Goal: Task Accomplishment & Management: Manage account settings

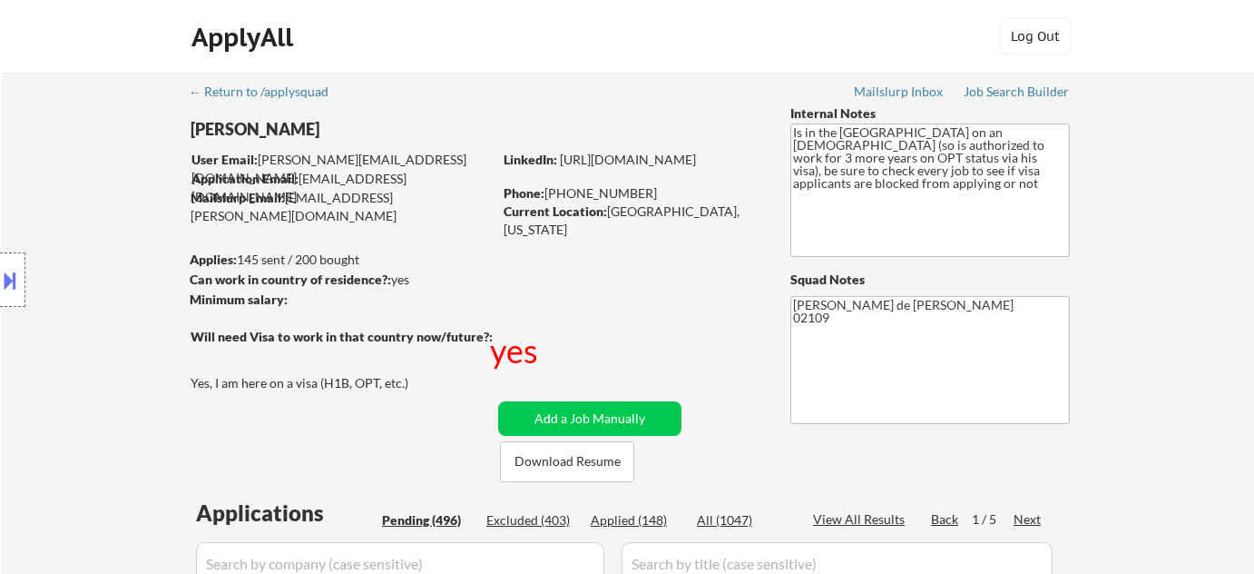
select select ""pending""
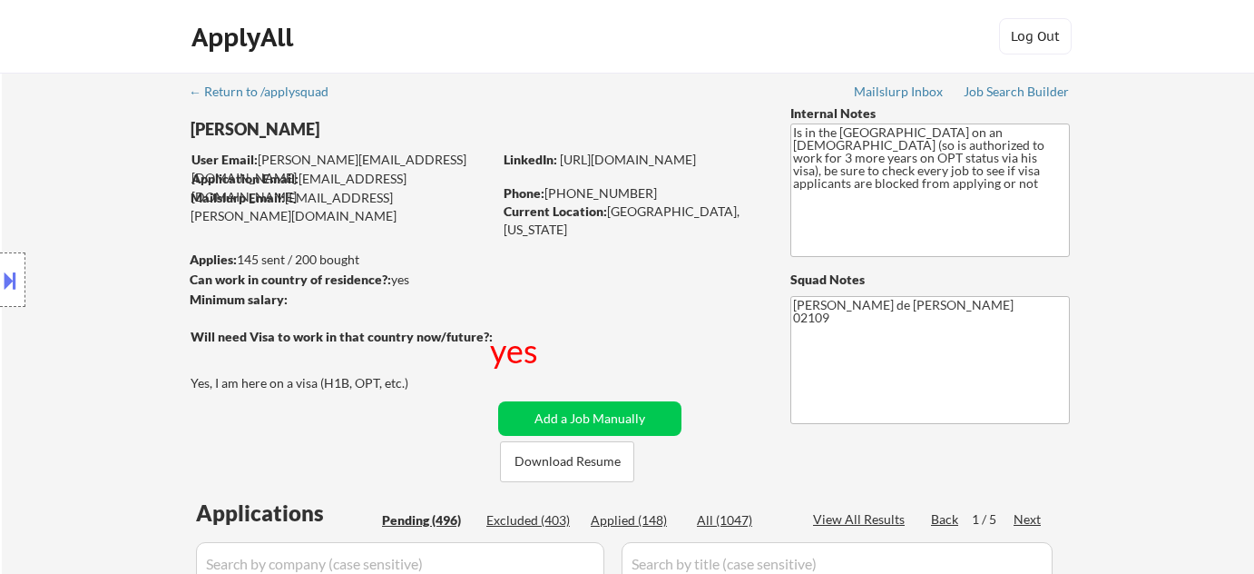
select select ""pending""
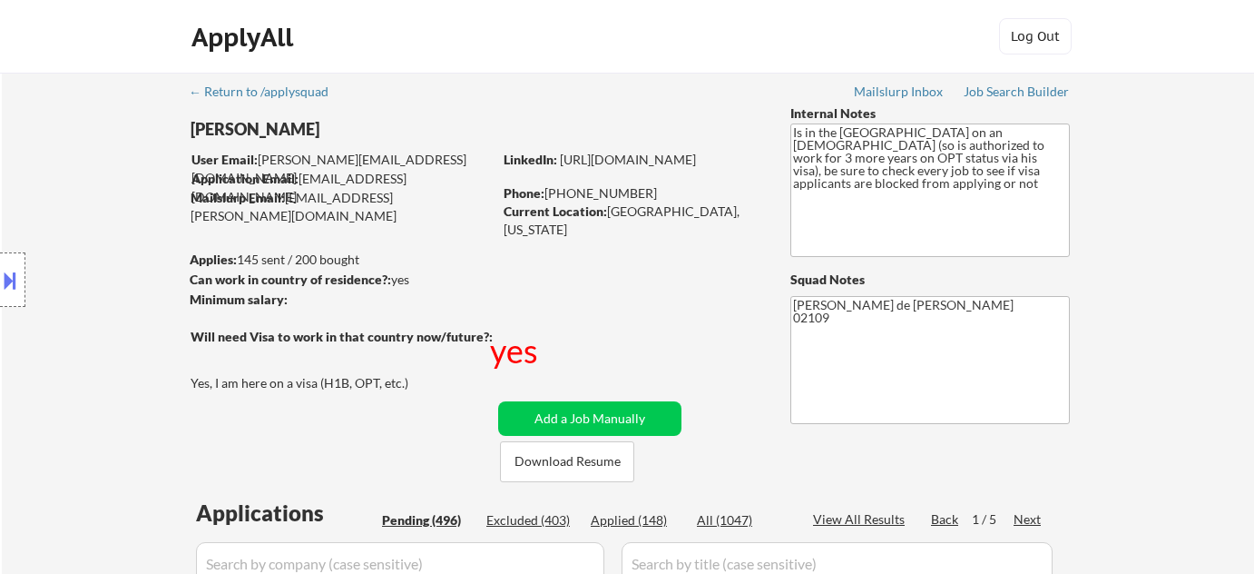
select select ""pending""
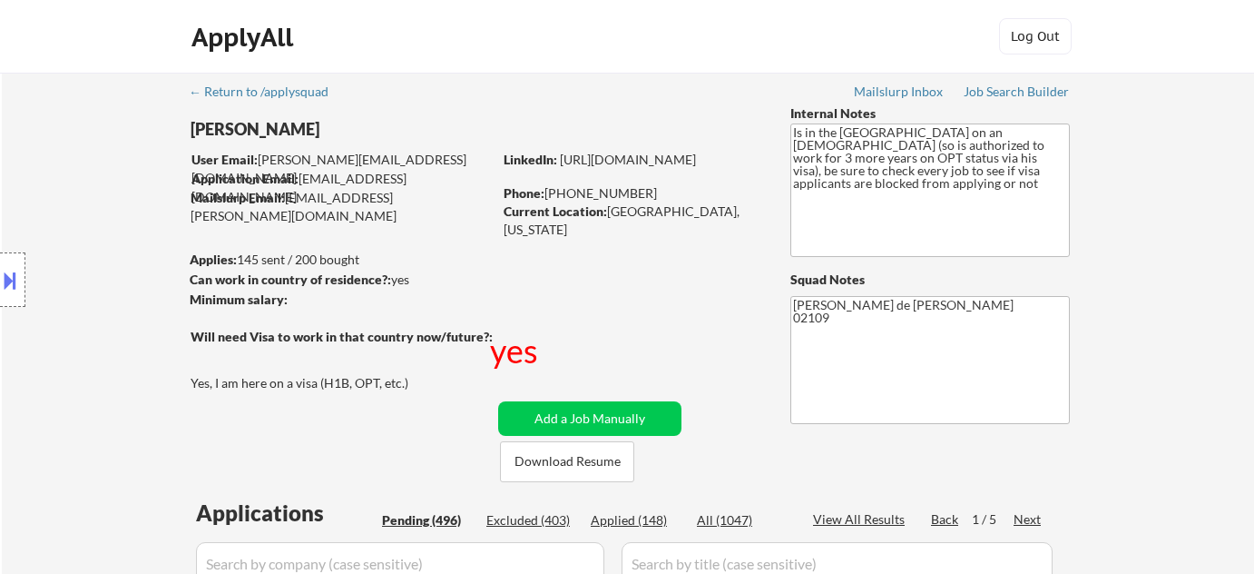
select select ""pending""
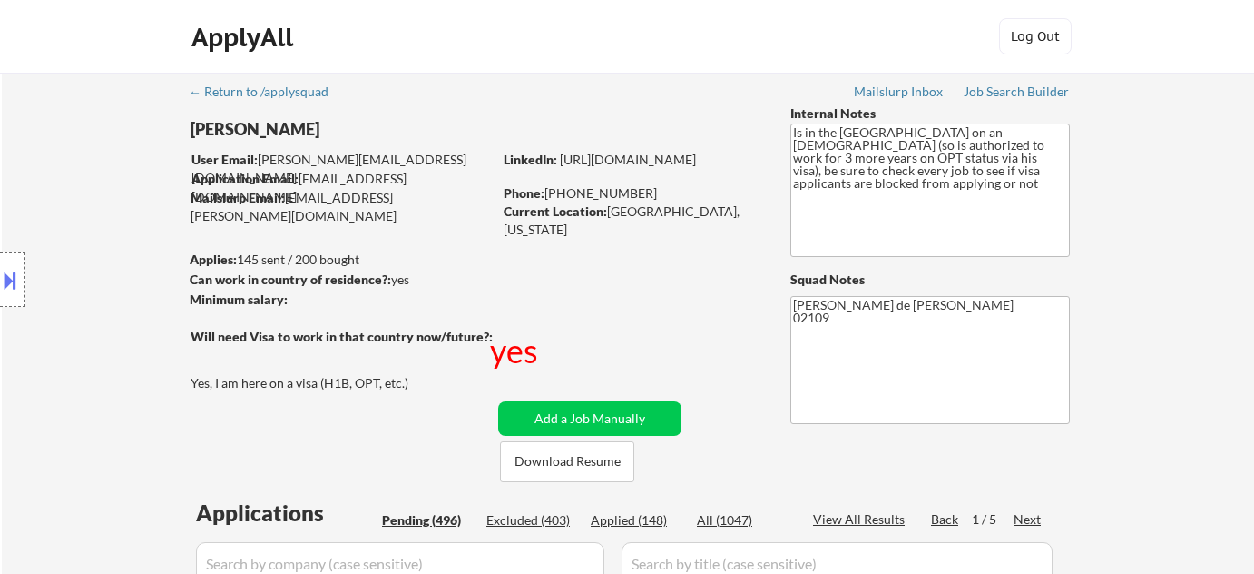
select select ""pending""
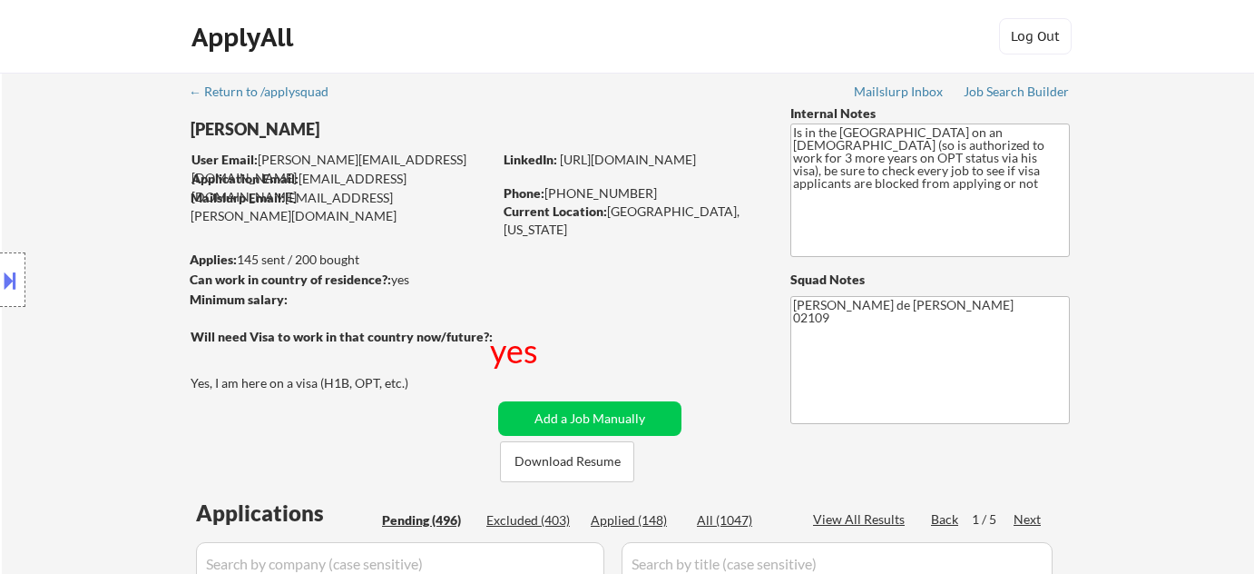
select select ""pending""
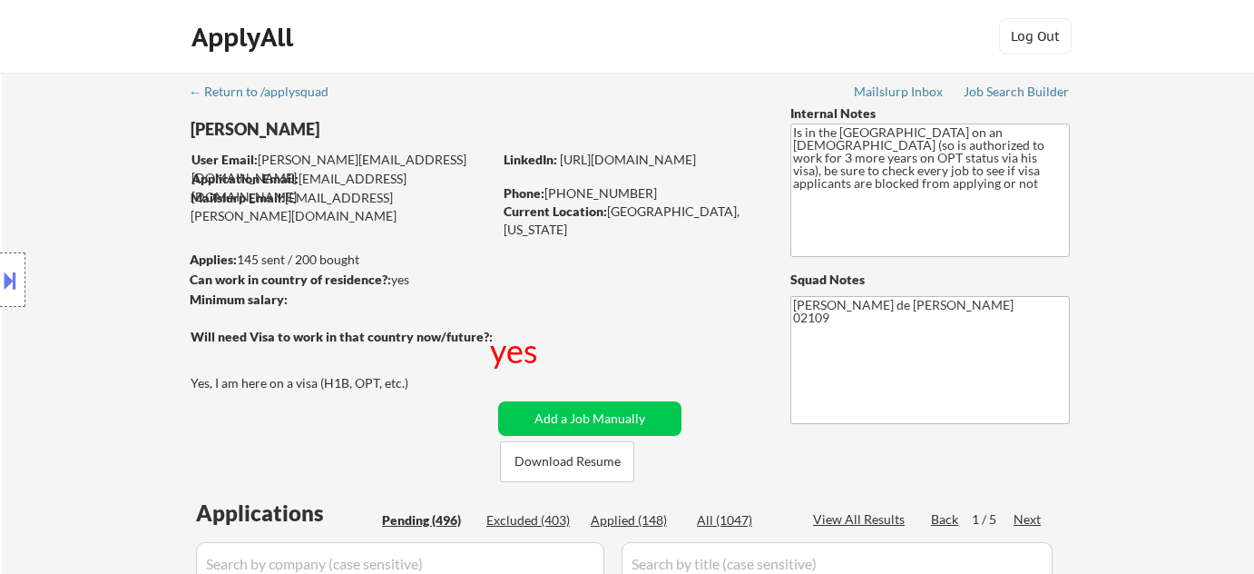
select select ""pending""
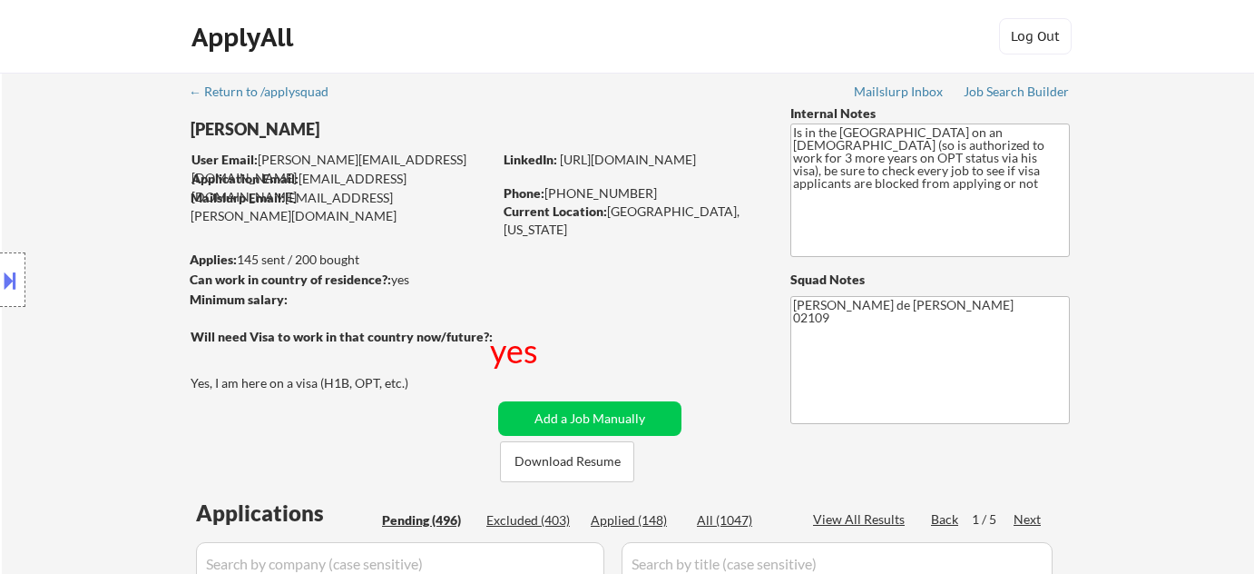
select select ""pending""
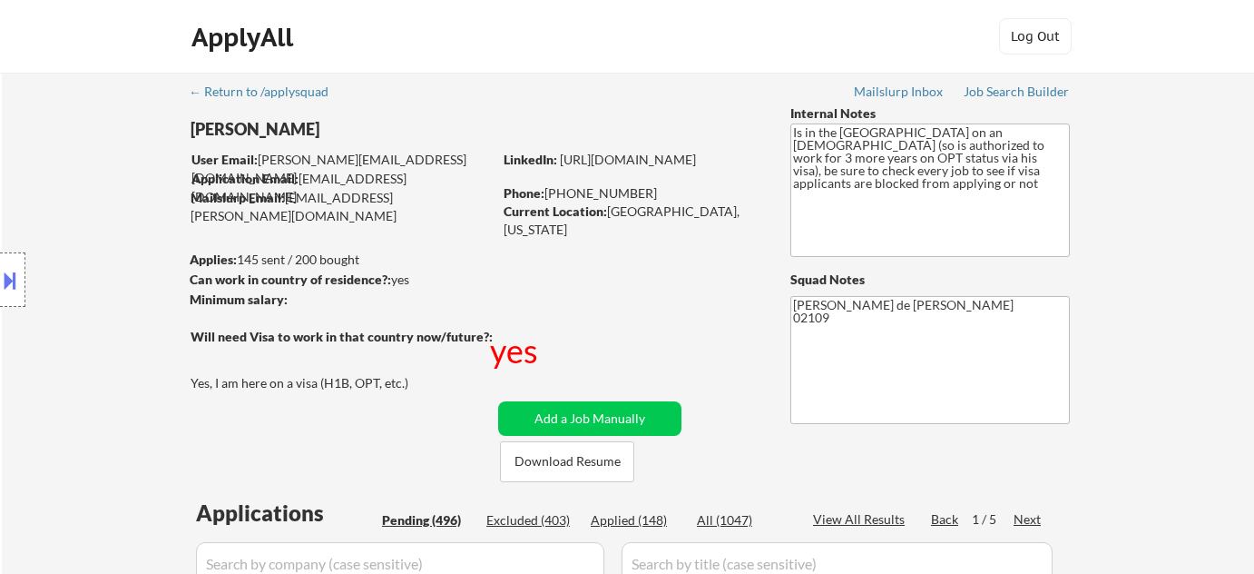
select select ""pending""
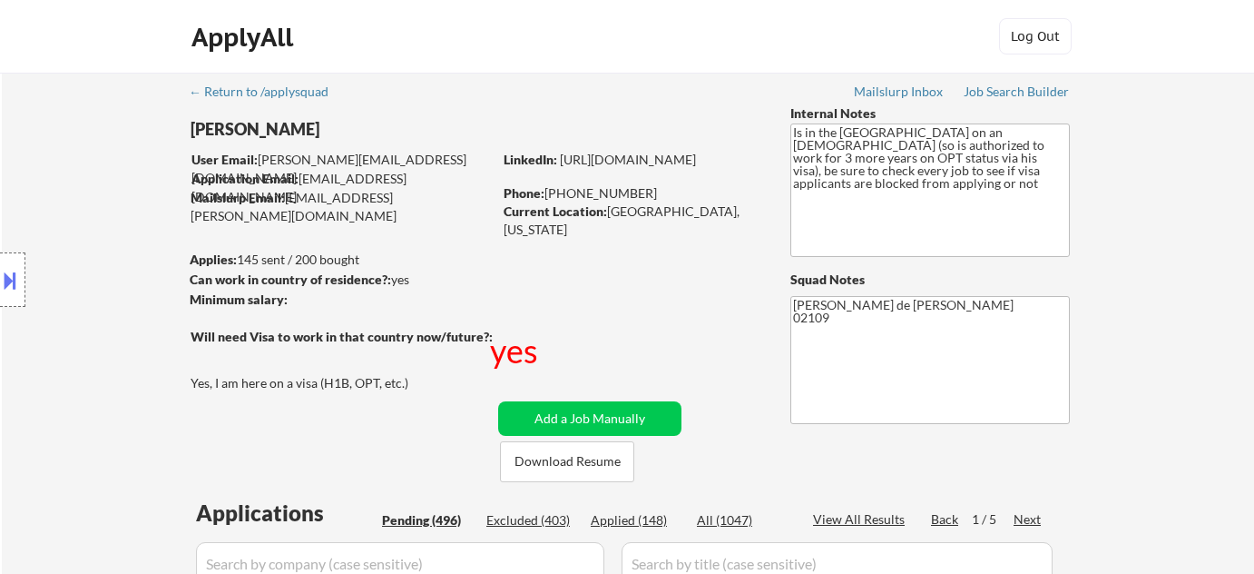
select select ""pending""
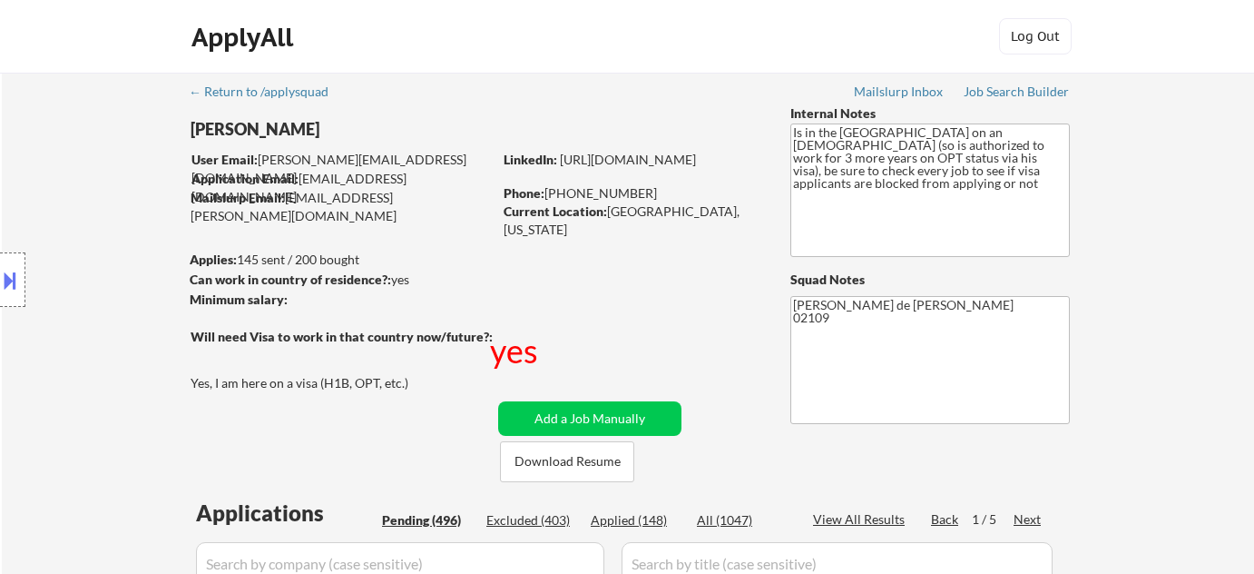
select select ""pending""
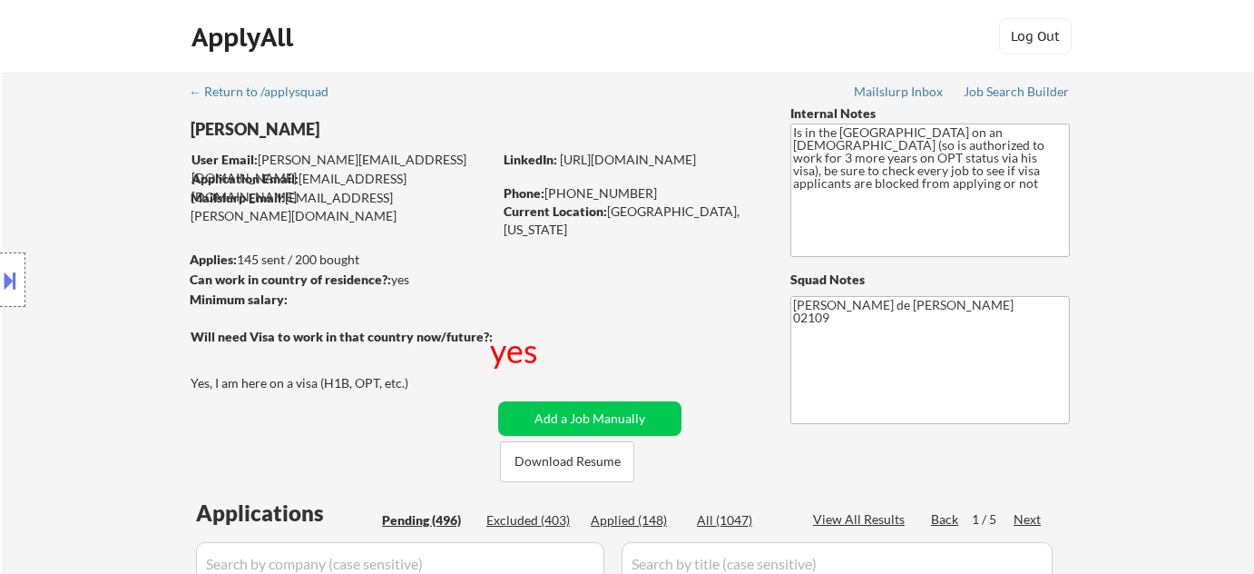
select select ""pending""
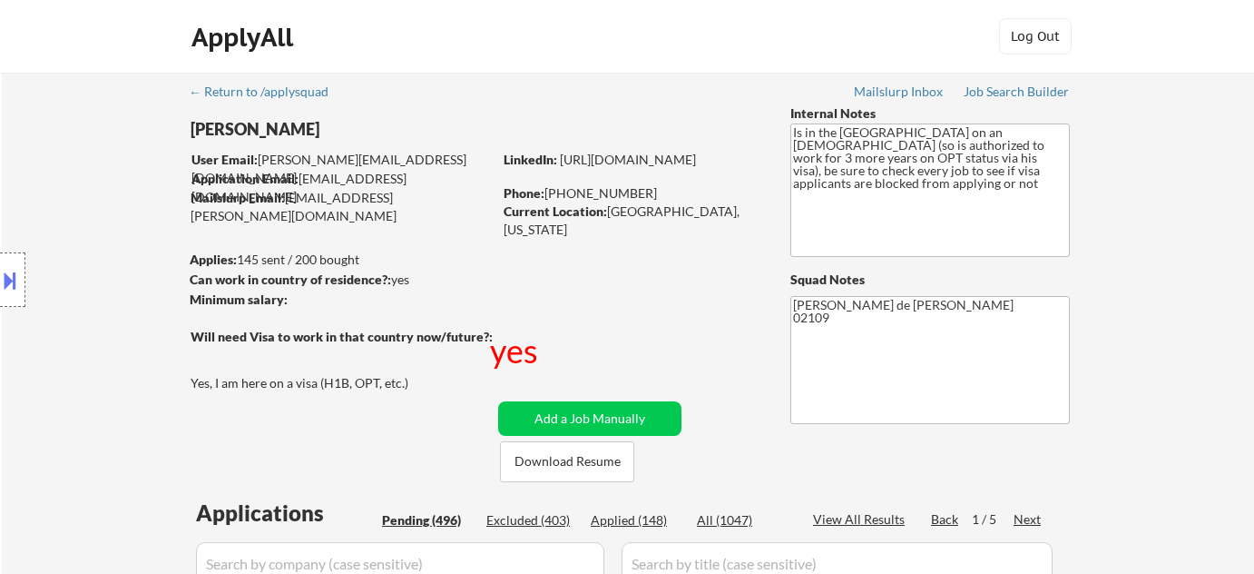
select select ""pending""
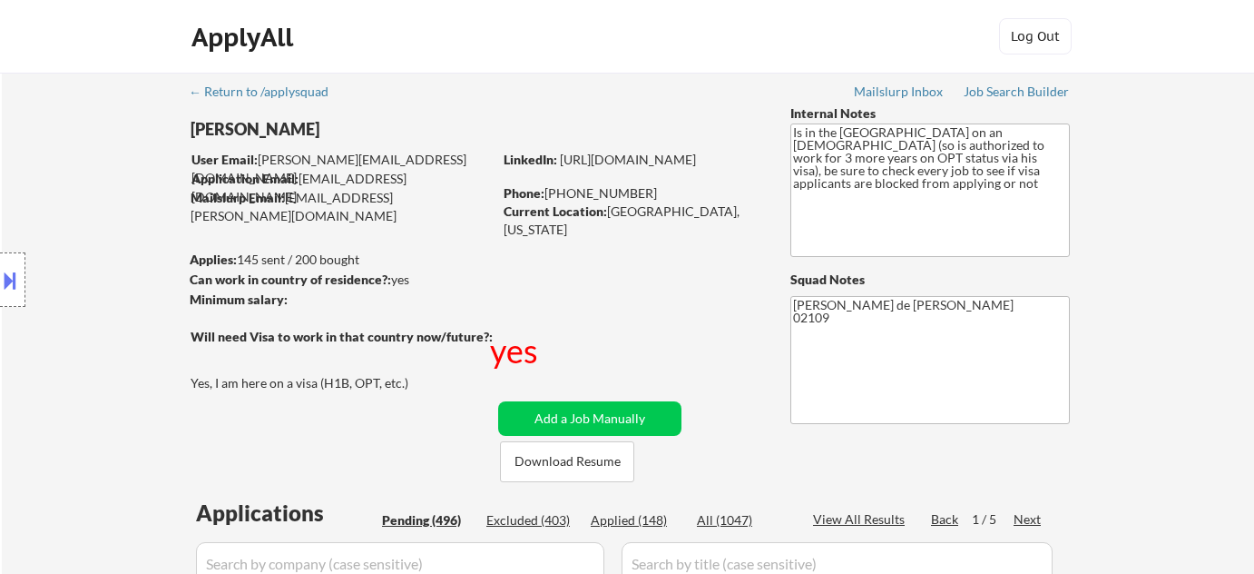
select select ""pending""
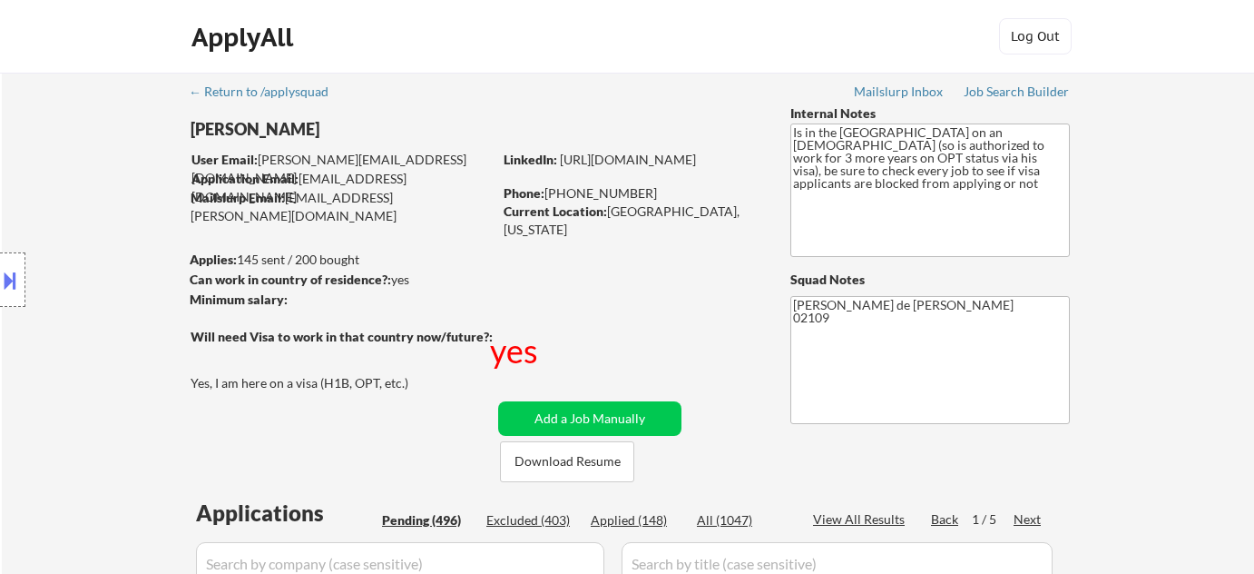
select select ""pending""
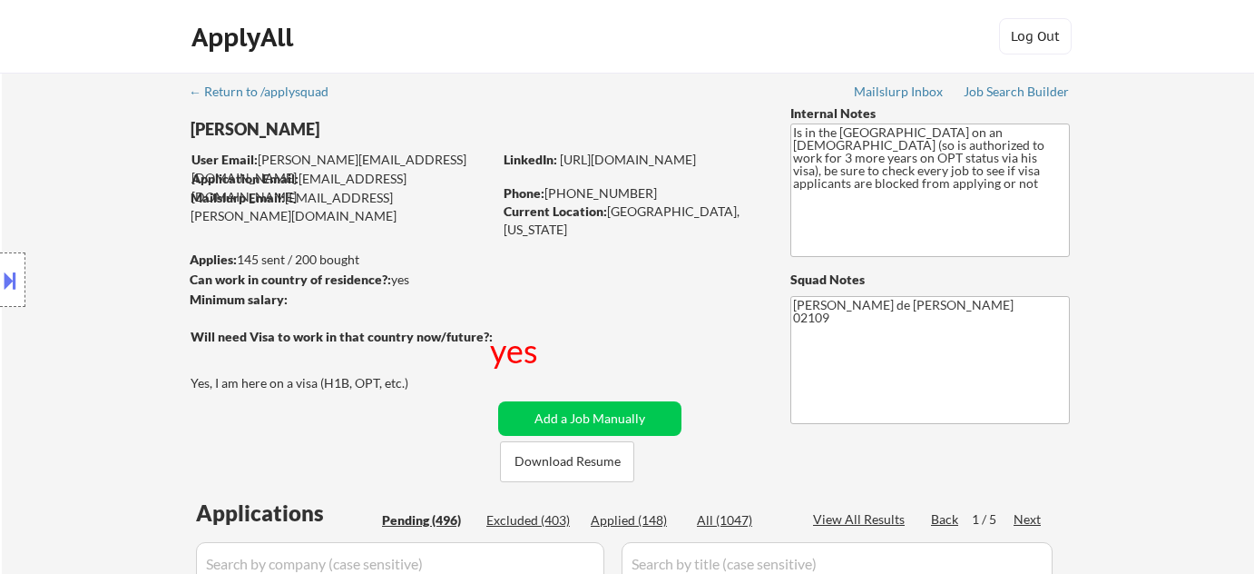
select select ""pending""
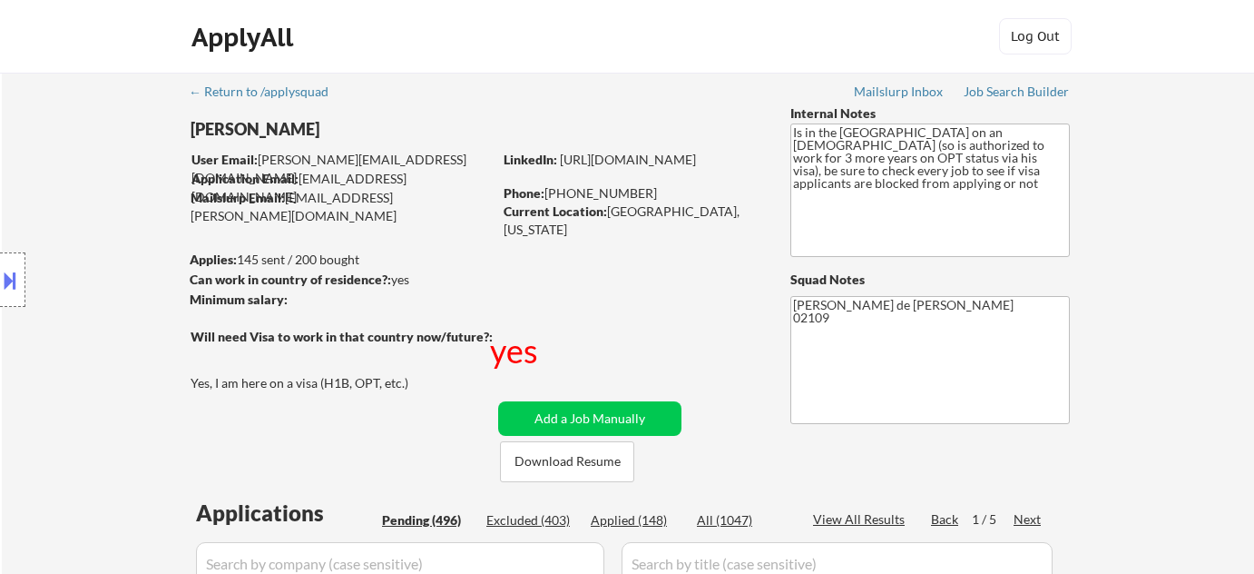
select select ""pending""
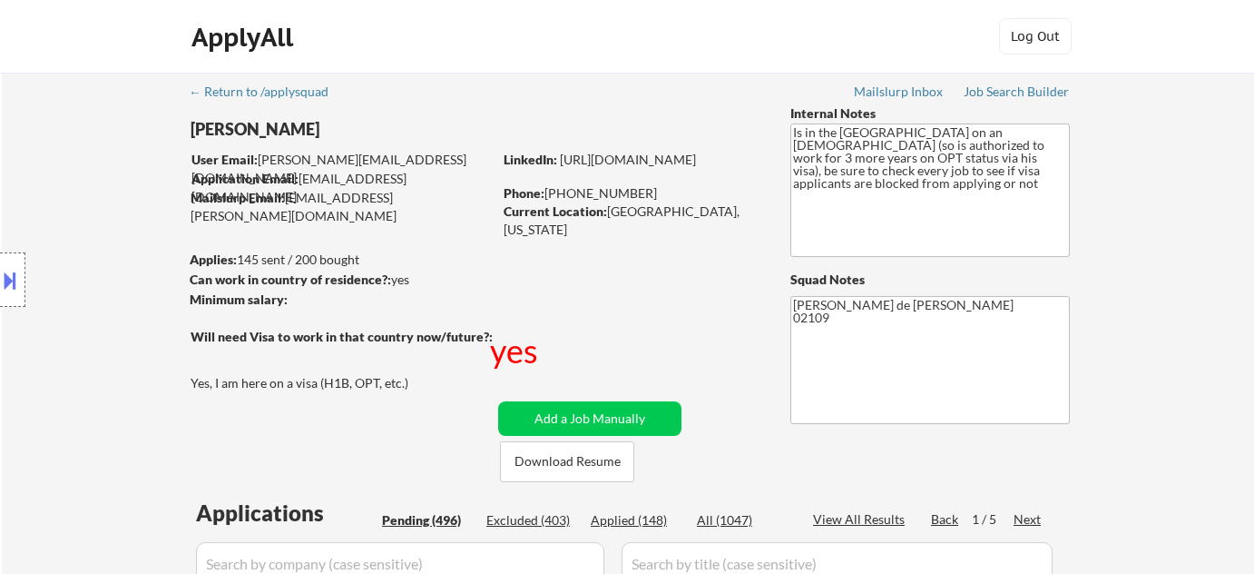
select select ""pending""
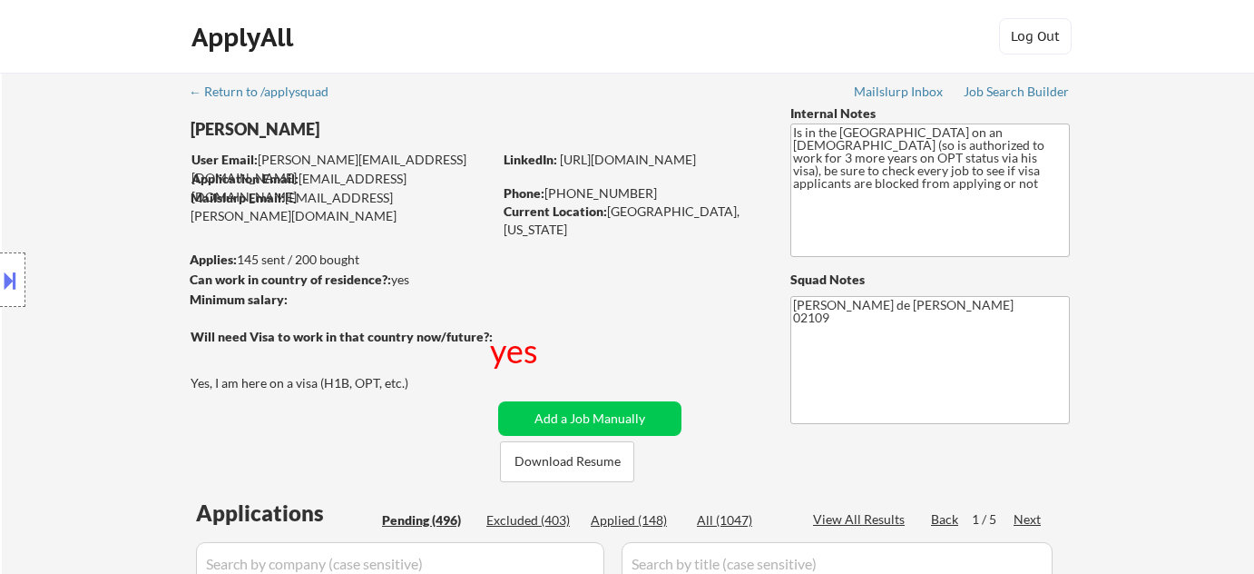
select select ""pending""
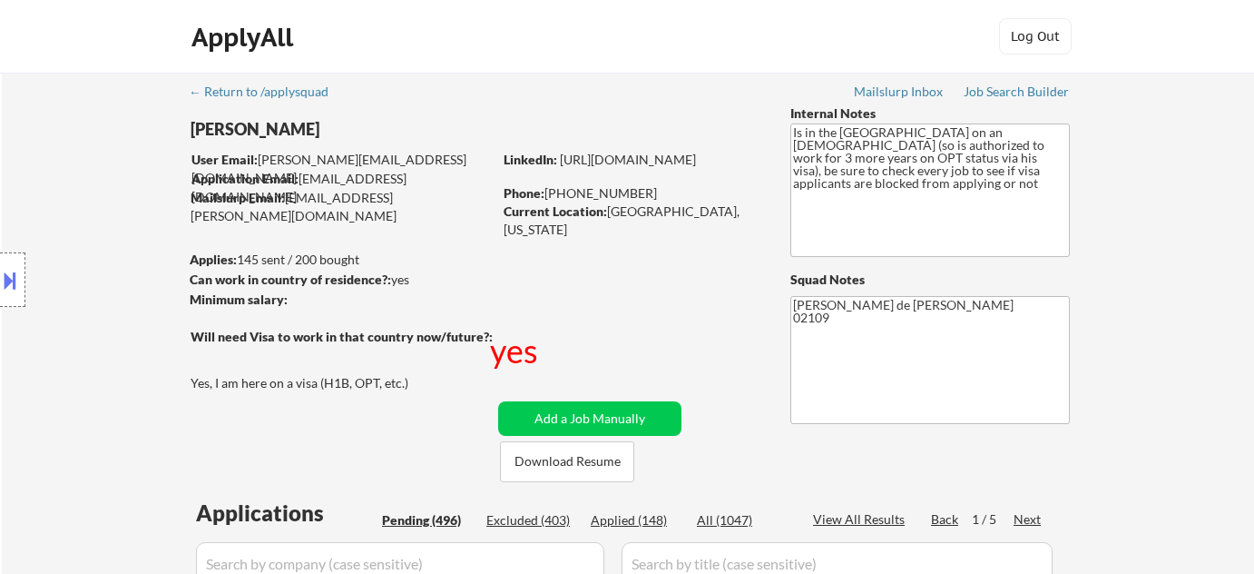
select select ""pending""
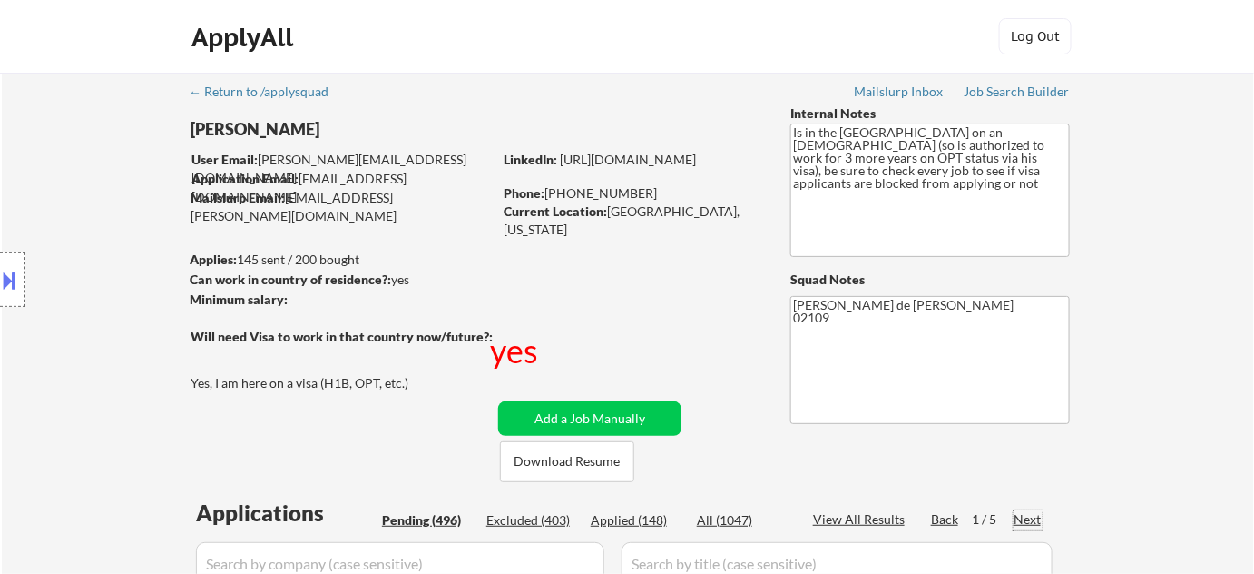
click at [1028, 517] on div "Next" at bounding box center [1028, 519] width 29 height 18
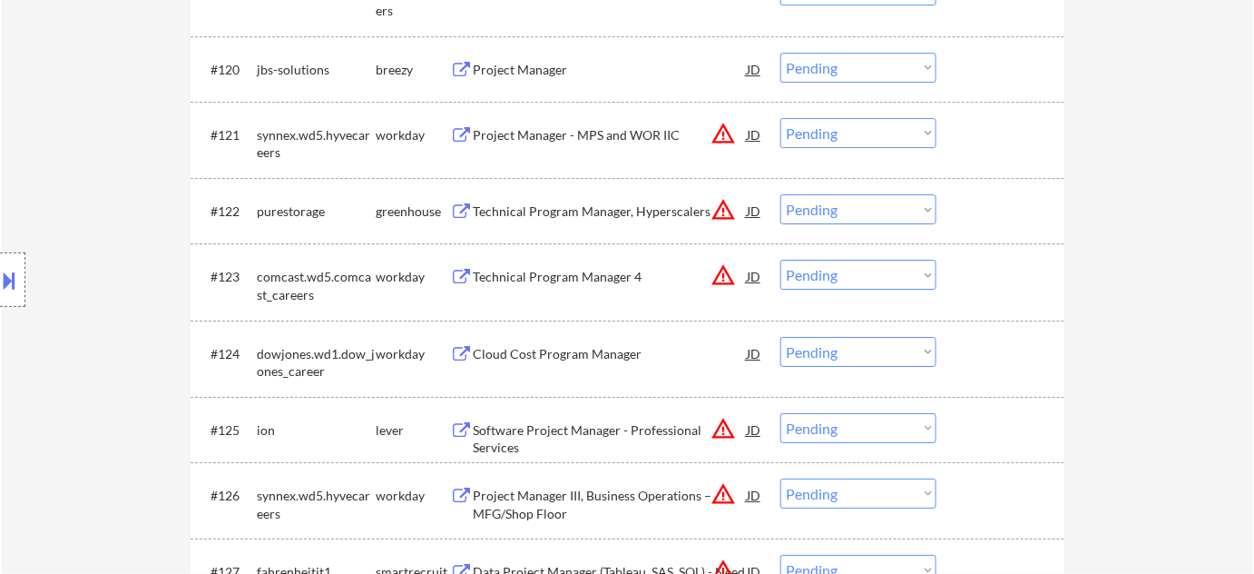
scroll to position [2062, 0]
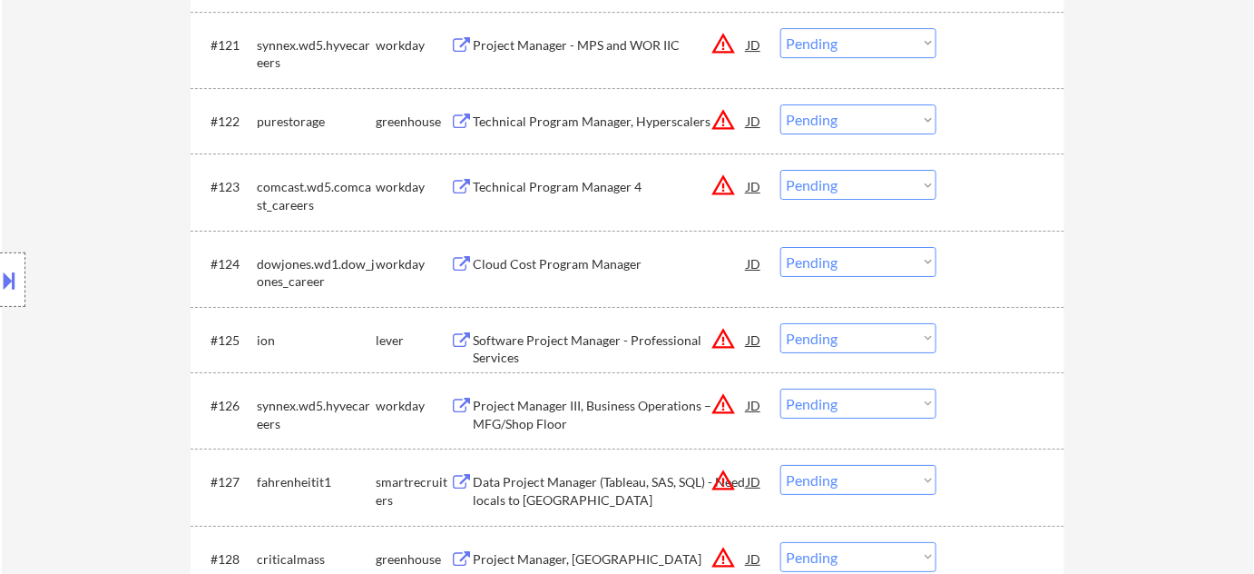
click at [545, 118] on div "Technical Program Manager, Hyperscalers" at bounding box center [610, 122] width 274 height 18
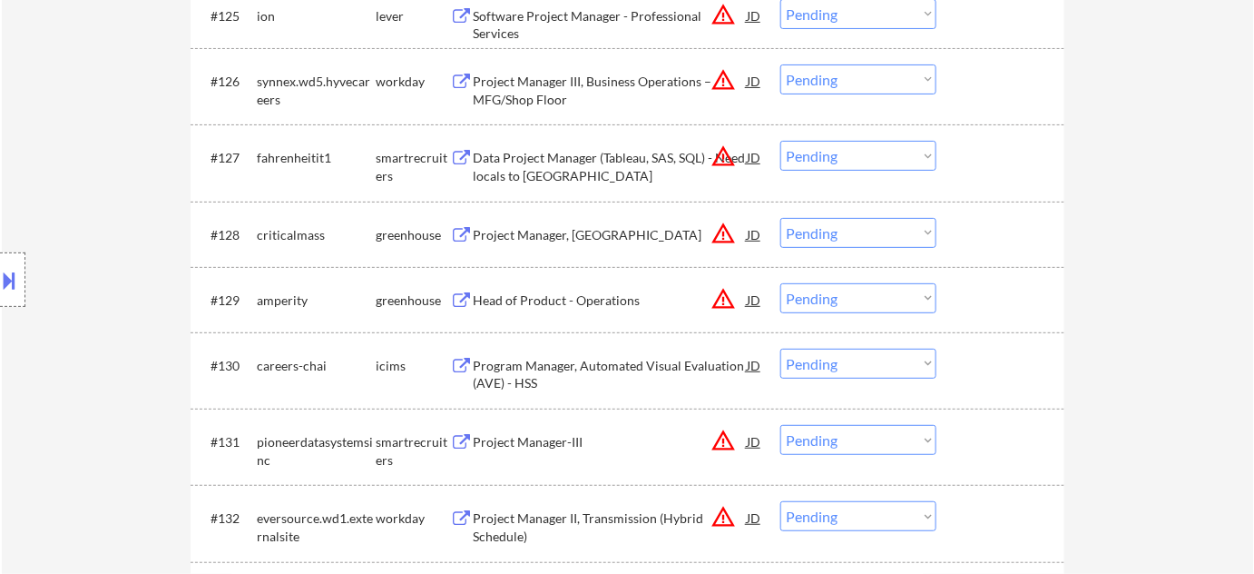
scroll to position [2475, 0]
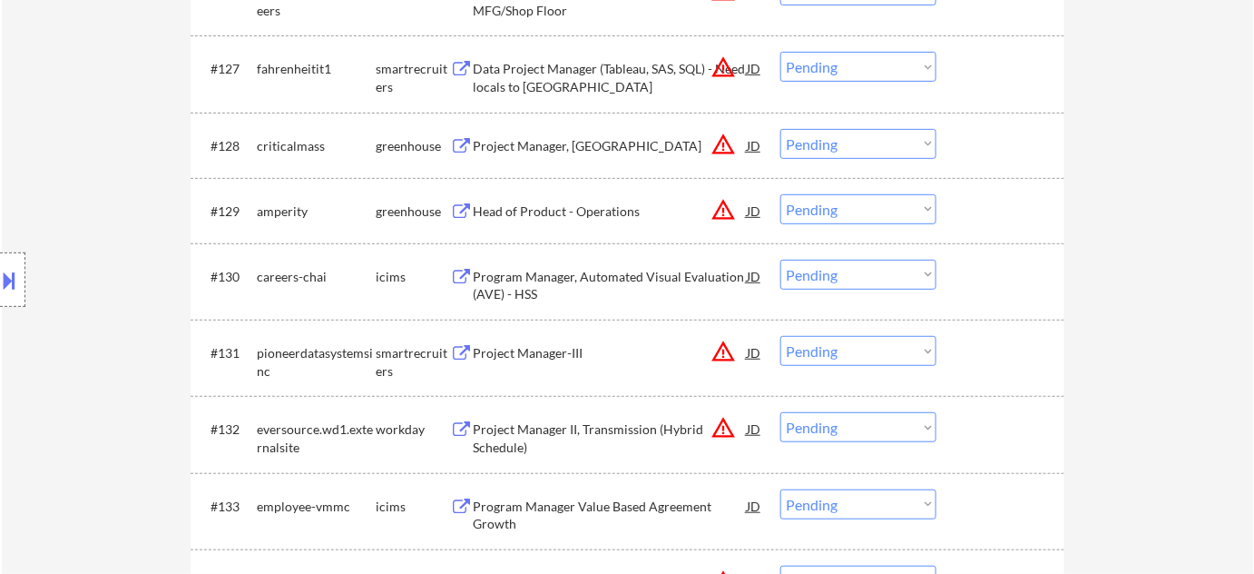
click at [557, 144] on div "Project Manager, [GEOGRAPHIC_DATA]" at bounding box center [610, 146] width 274 height 18
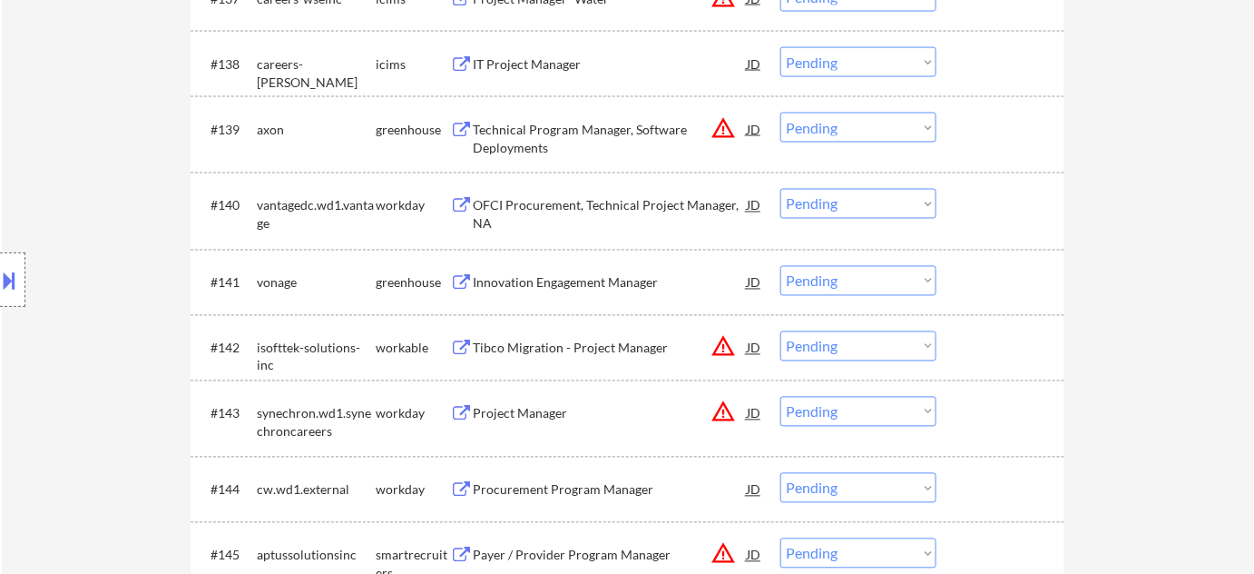
scroll to position [3300, 0]
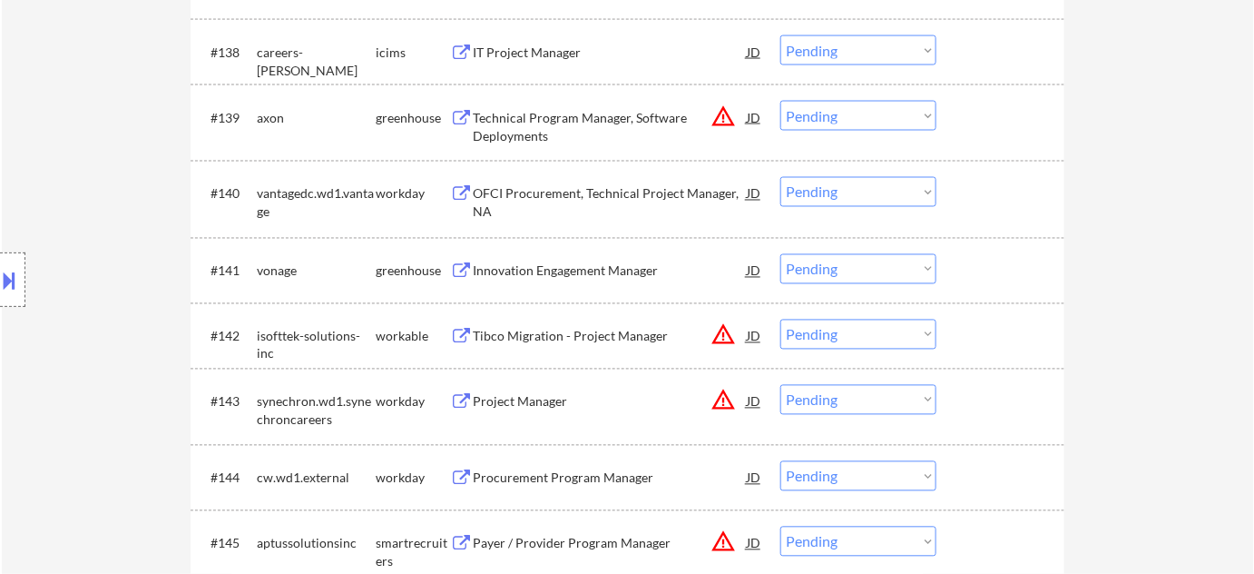
click at [593, 191] on div "OFCI Procurement, Technical Project Manager, NA" at bounding box center [610, 202] width 274 height 35
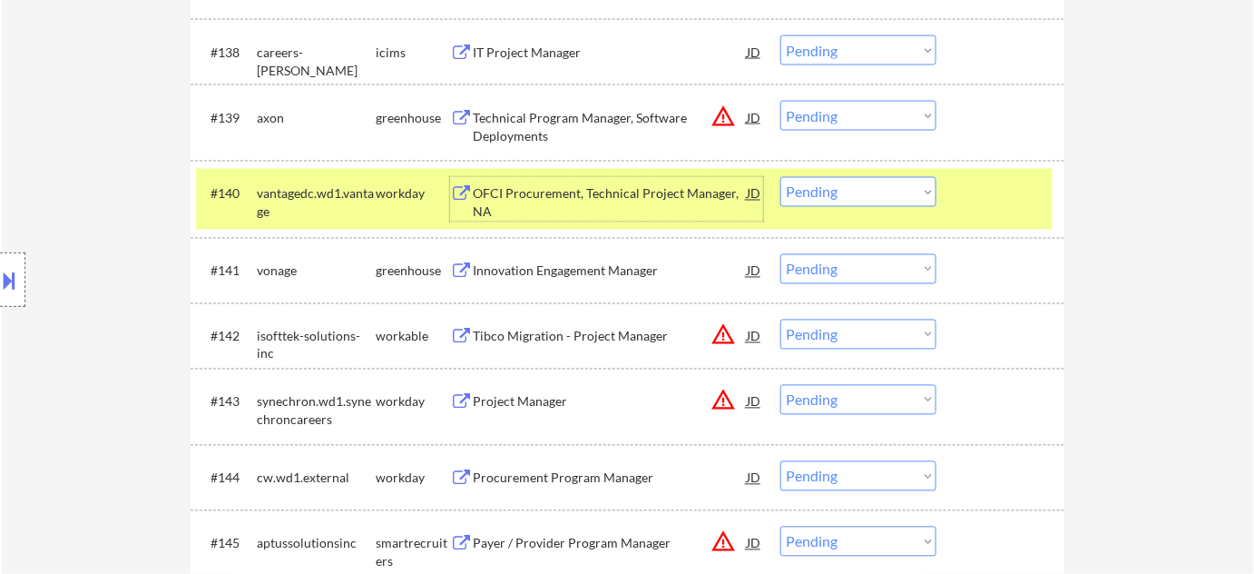
click at [616, 329] on div "Tibco Migration - Project Manager" at bounding box center [610, 337] width 274 height 18
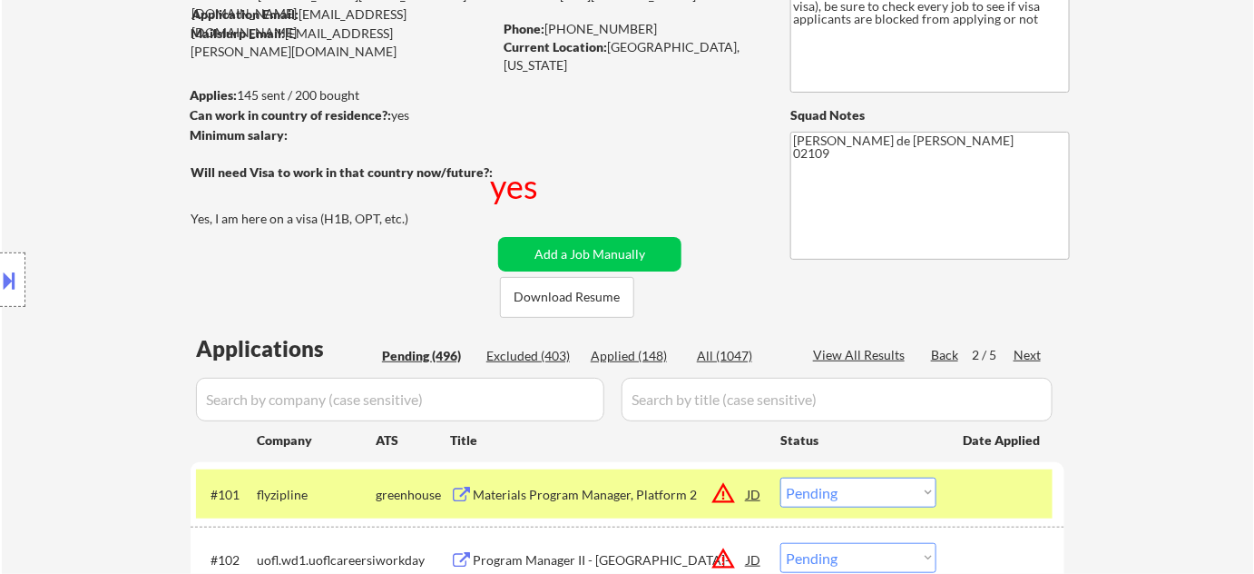
scroll to position [0, 0]
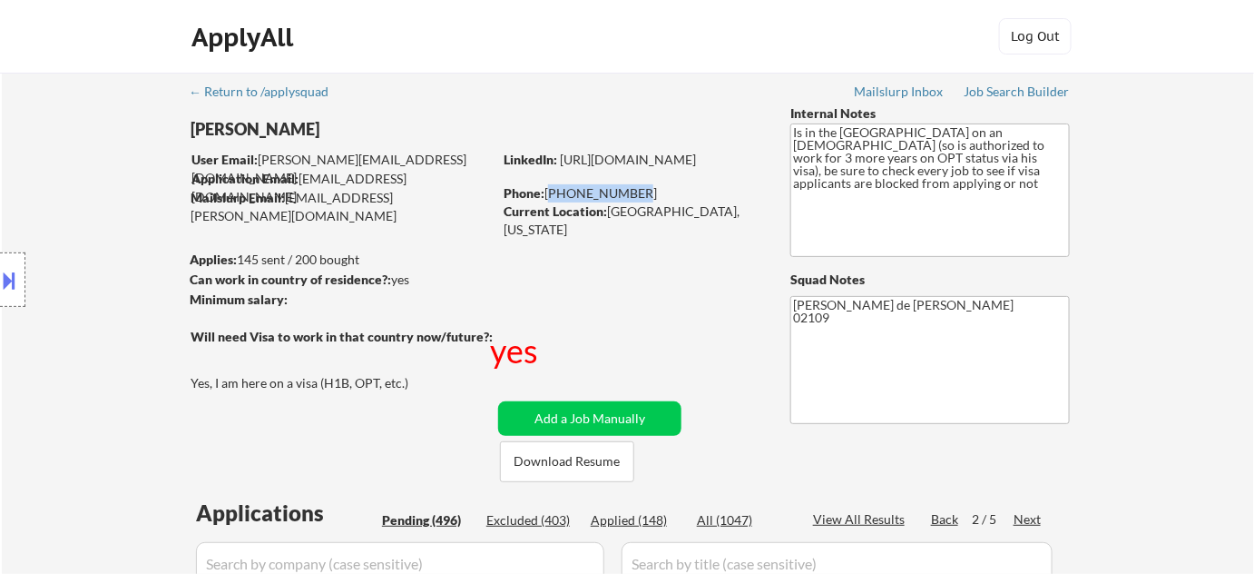
drag, startPoint x: 548, startPoint y: 199, endPoint x: 627, endPoint y: 200, distance: 79.0
click at [627, 200] on div "Phone: [PHONE_NUMBER]" at bounding box center [632, 193] width 257 height 18
copy div "[PHONE_NUMBER]"
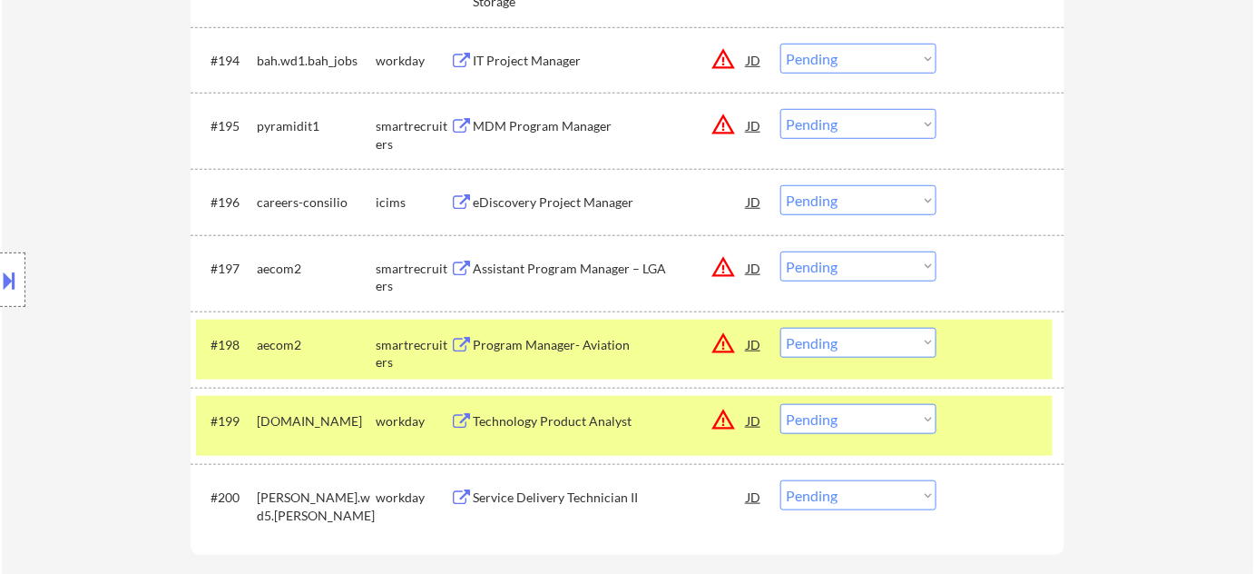
scroll to position [3207, 0]
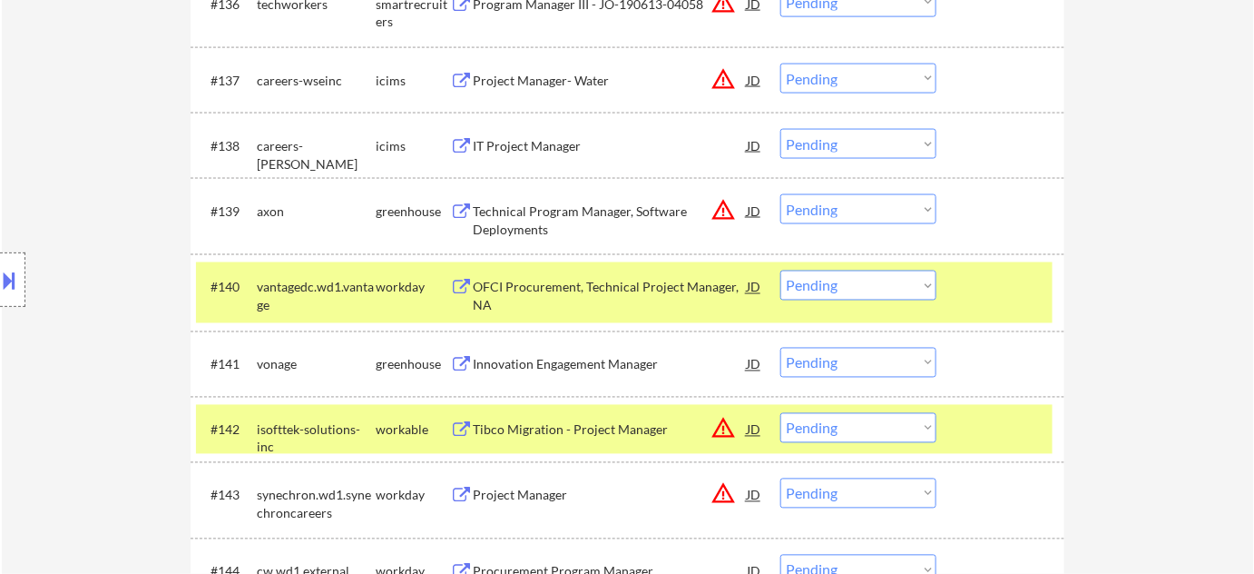
drag, startPoint x: 818, startPoint y: 278, endPoint x: 820, endPoint y: 299, distance: 21.0
click at [818, 278] on select "Choose an option... Pending Applied Excluded (Questions) Excluded (Expired) Exc…" at bounding box center [859, 285] width 156 height 30
click at [781, 270] on select "Choose an option... Pending Applied Excluded (Questions) Excluded (Expired) Exc…" at bounding box center [859, 285] width 156 height 30
select select ""pending""
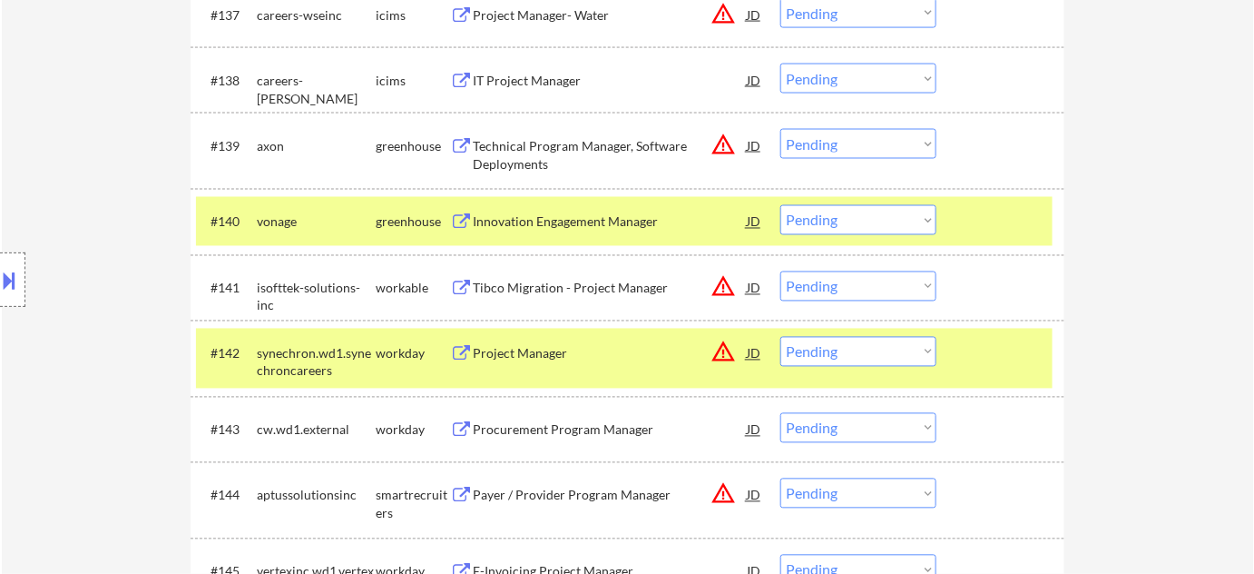
scroll to position [3289, 0]
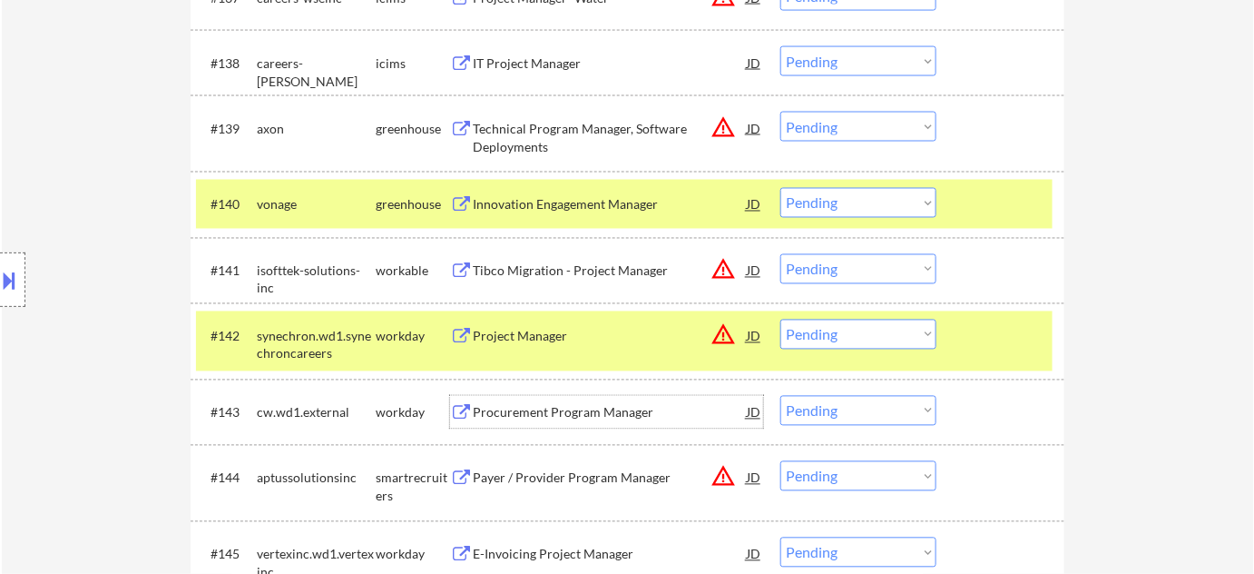
click at [593, 405] on div "Procurement Program Manager" at bounding box center [610, 413] width 274 height 18
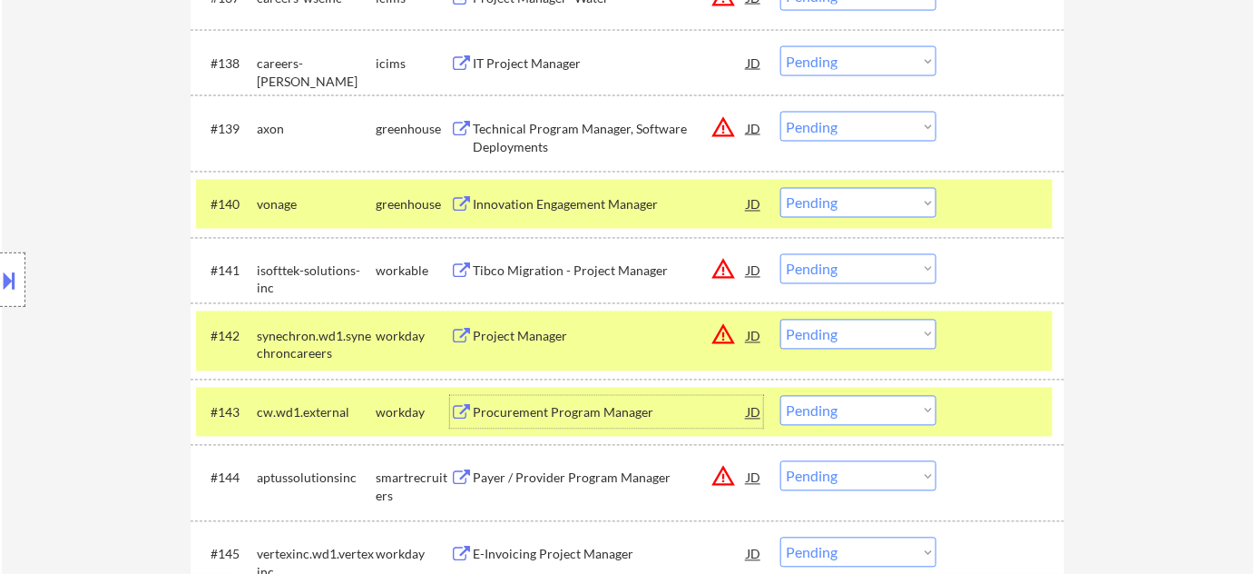
click at [826, 408] on select "Choose an option... Pending Applied Excluded (Questions) Excluded (Expired) Exc…" at bounding box center [859, 411] width 156 height 30
click at [781, 396] on select "Choose an option... Pending Applied Excluded (Questions) Excluded (Expired) Exc…" at bounding box center [859, 411] width 156 height 30
select select ""pending""
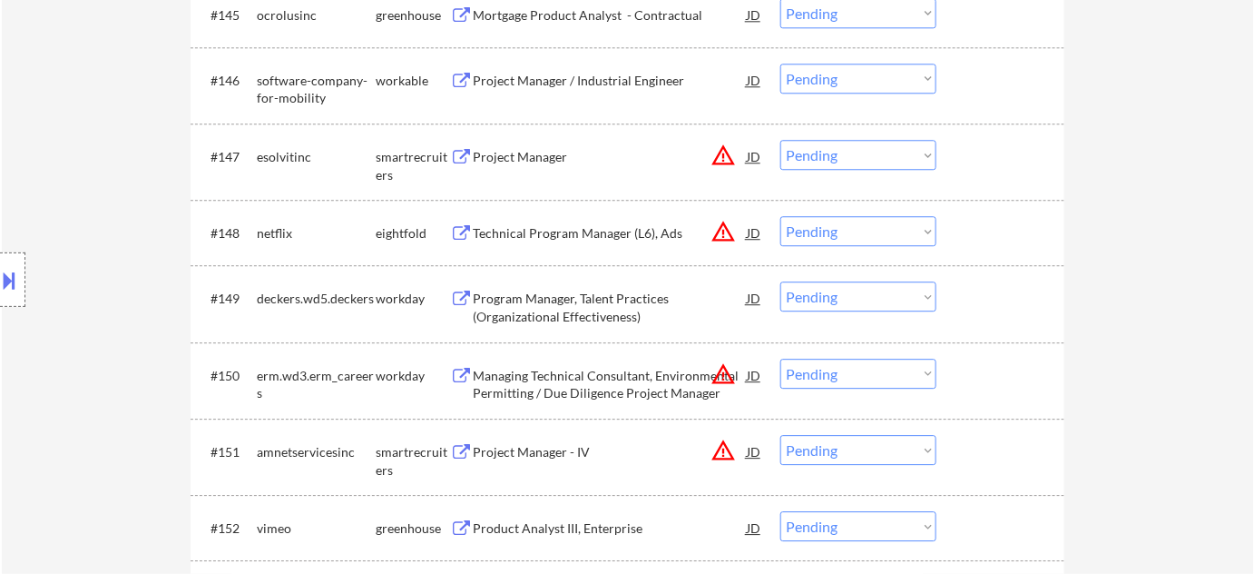
scroll to position [3867, 0]
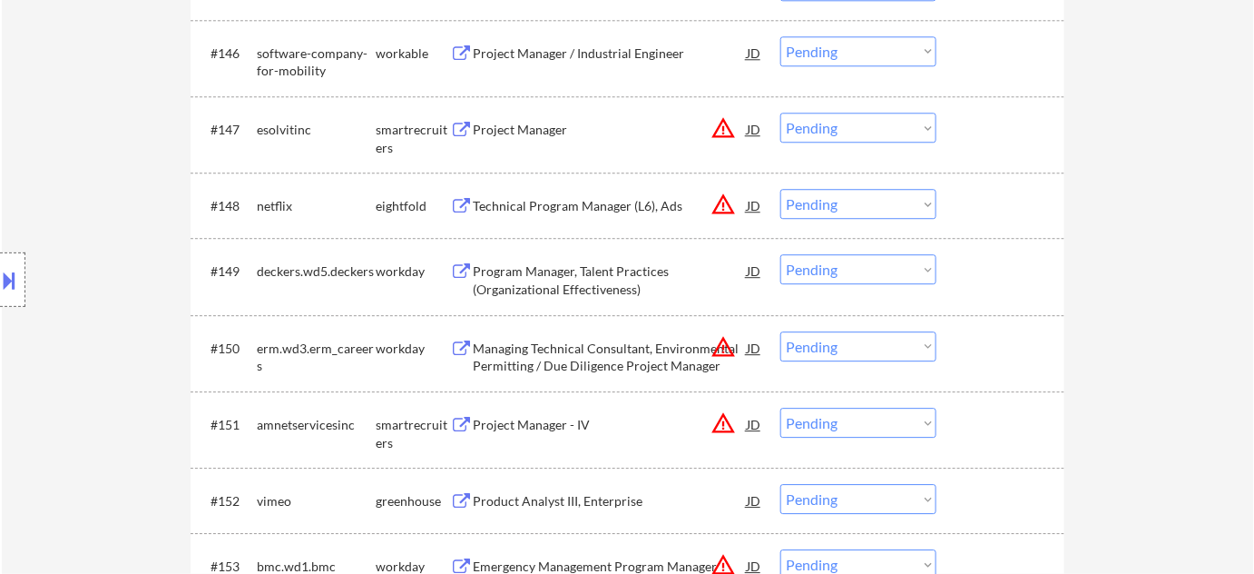
click at [620, 286] on div "Program Manager, Talent Practices (Organizational Effectiveness)" at bounding box center [610, 279] width 274 height 35
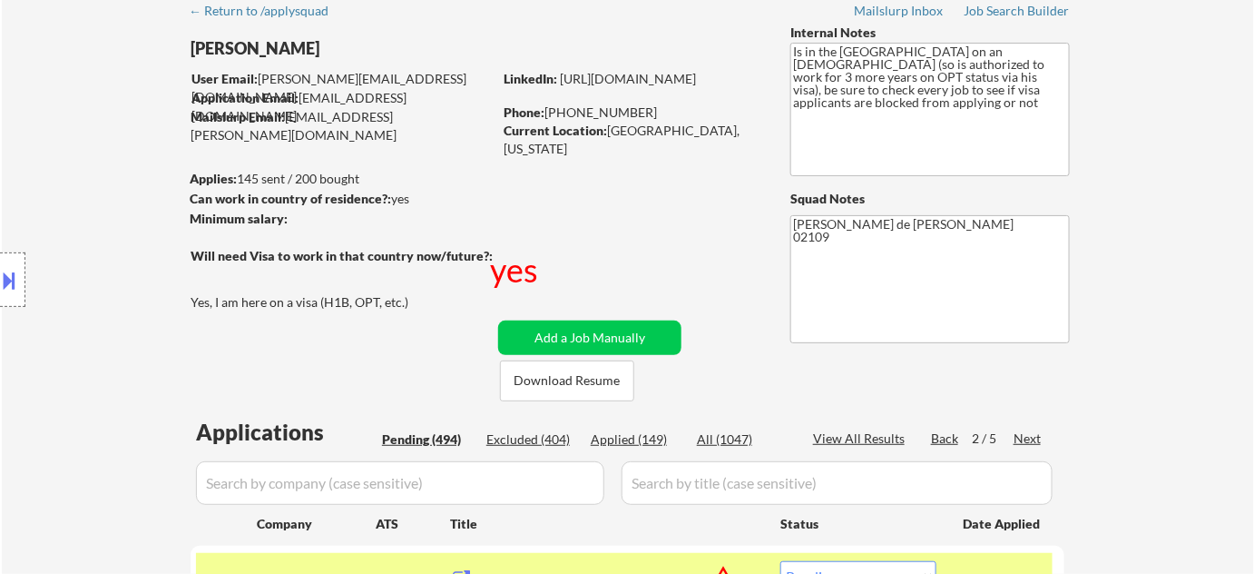
scroll to position [0, 0]
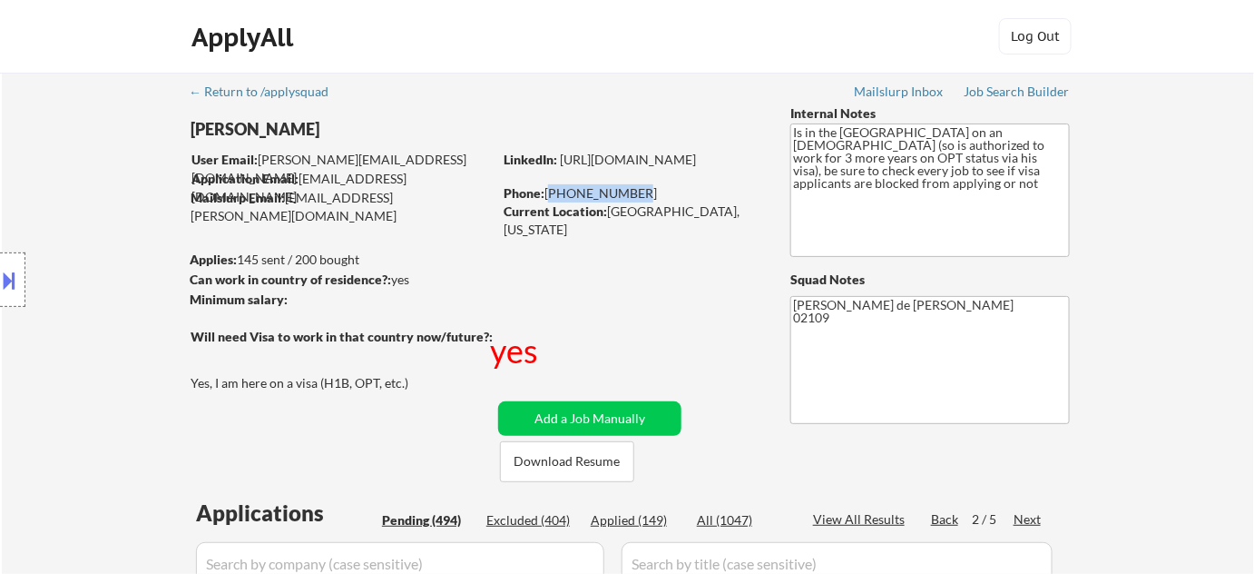
drag, startPoint x: 547, startPoint y: 186, endPoint x: 629, endPoint y: 193, distance: 82.0
click at [629, 193] on div "Phone: [PHONE_NUMBER]" at bounding box center [632, 193] width 257 height 18
copy div "[PHONE_NUMBER]"
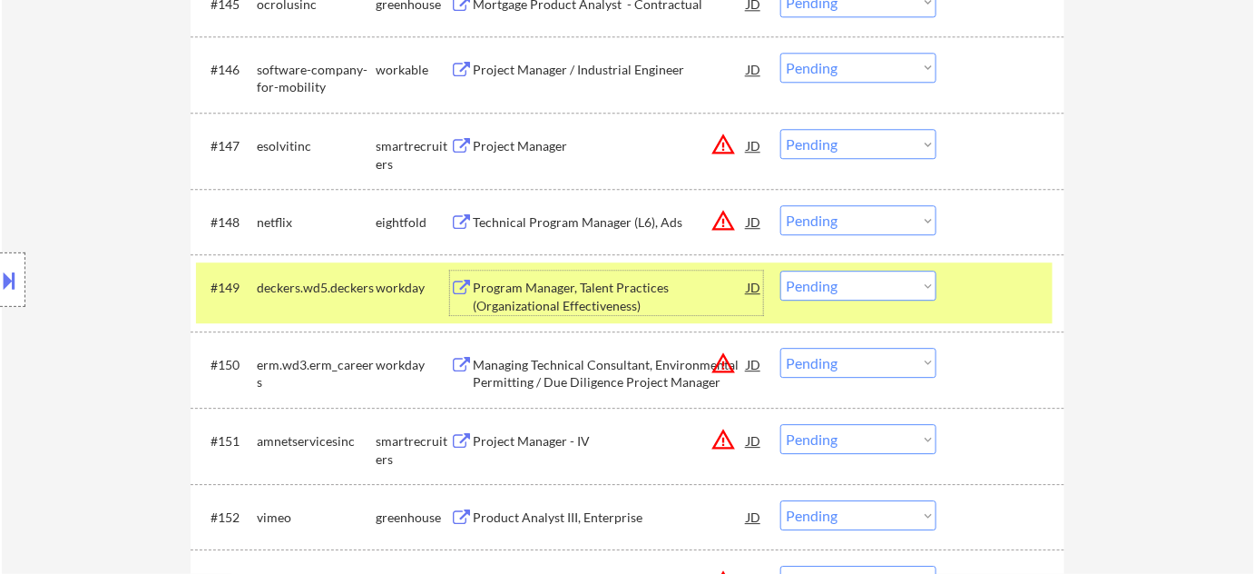
click at [517, 301] on div "Program Manager, Talent Practices (Organizational Effectiveness)" at bounding box center [610, 296] width 274 height 35
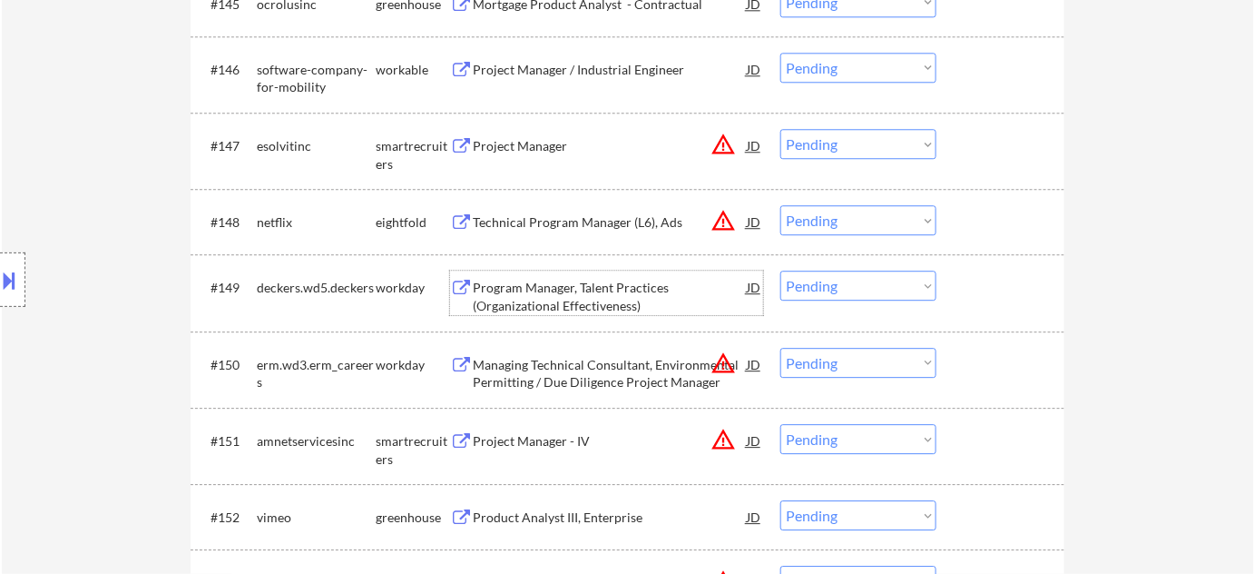
click at [815, 278] on select "Choose an option... Pending Applied Excluded (Questions) Excluded (Expired) Exc…" at bounding box center [859, 285] width 156 height 30
click at [781, 270] on select "Choose an option... Pending Applied Excluded (Questions) Excluded (Expired) Exc…" at bounding box center [859, 285] width 156 height 30
click at [818, 292] on select "Choose an option... Pending Applied Excluded (Questions) Excluded (Expired) Exc…" at bounding box center [859, 285] width 156 height 30
click at [781, 270] on select "Choose an option... Pending Applied Excluded (Questions) Excluded (Expired) Exc…" at bounding box center [859, 285] width 156 height 30
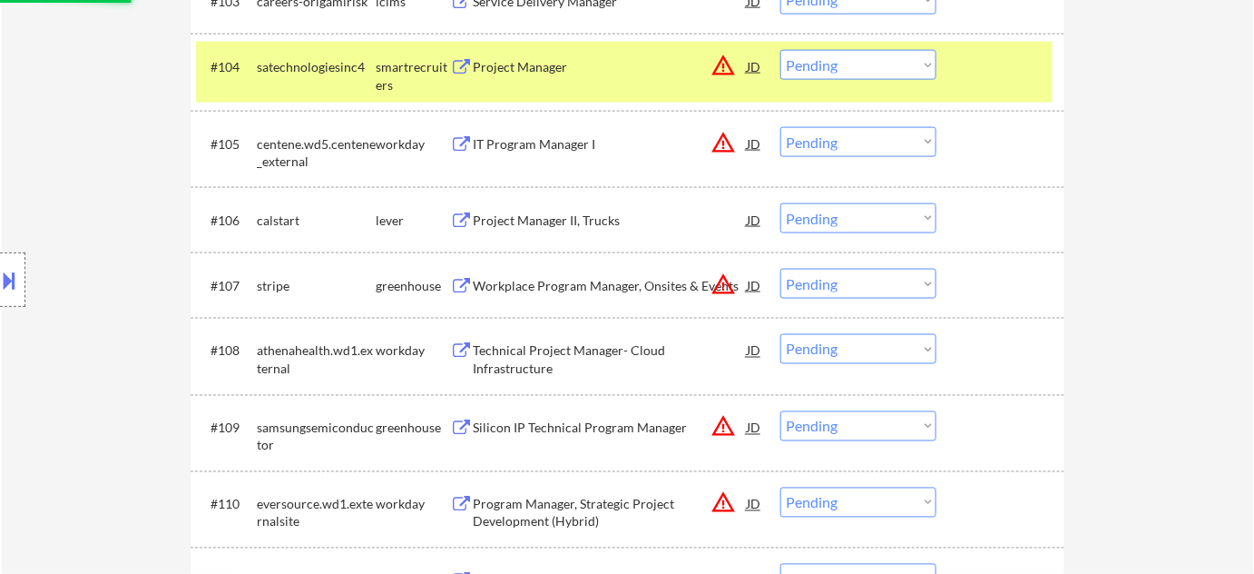
select select ""pending""
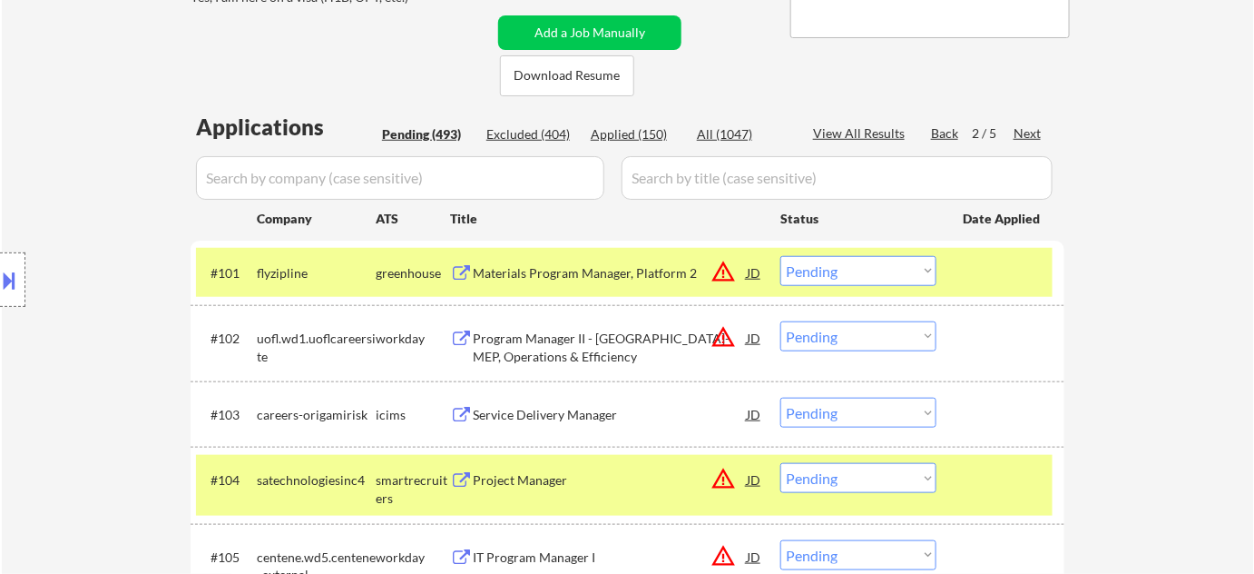
click at [645, 132] on div "Applied (150)" at bounding box center [636, 134] width 91 height 18
select select ""applied""
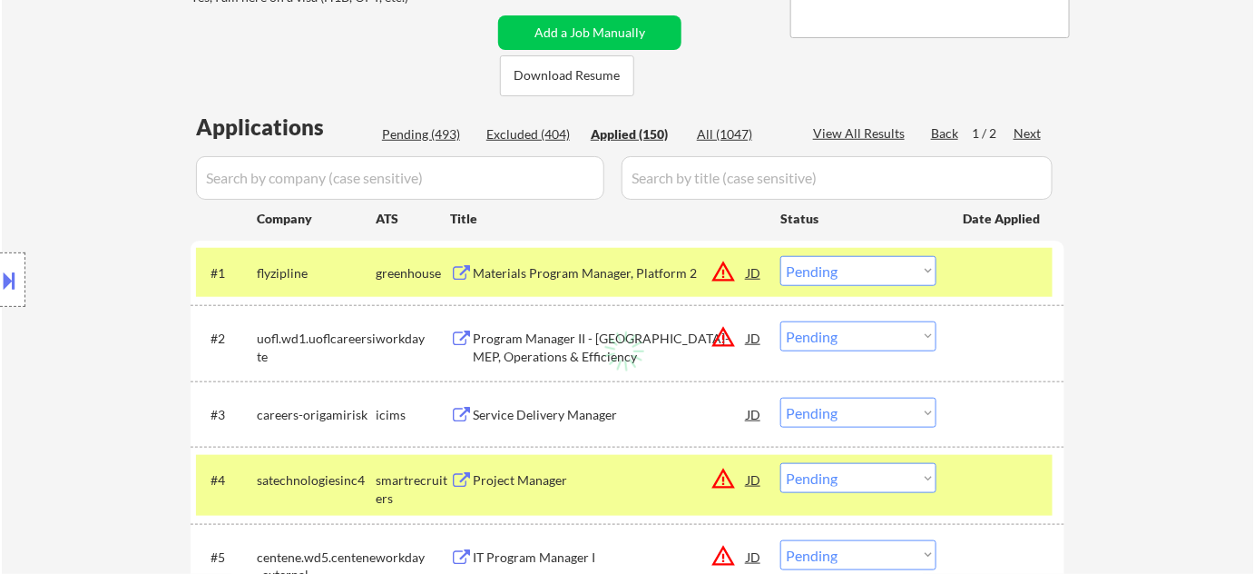
select select ""applied""
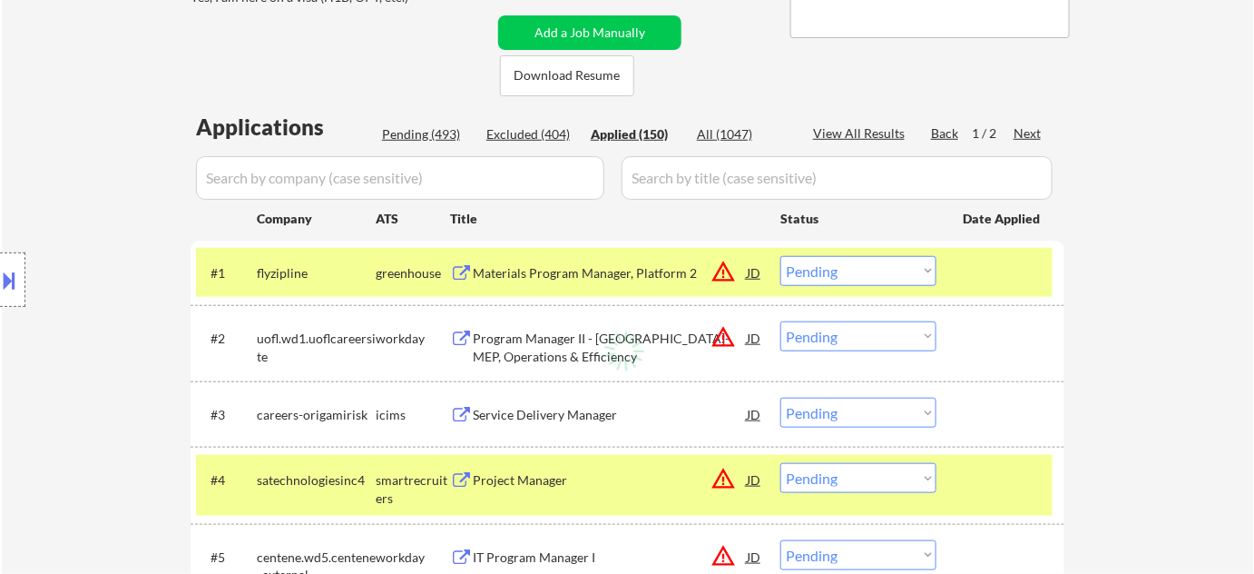
select select ""applied""
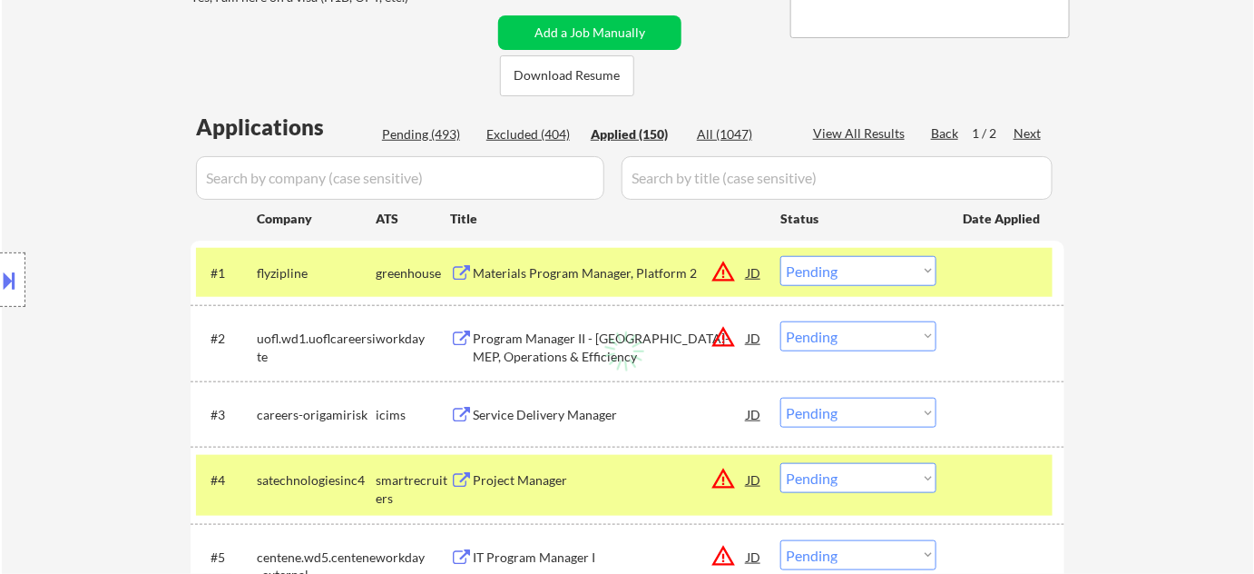
select select ""applied""
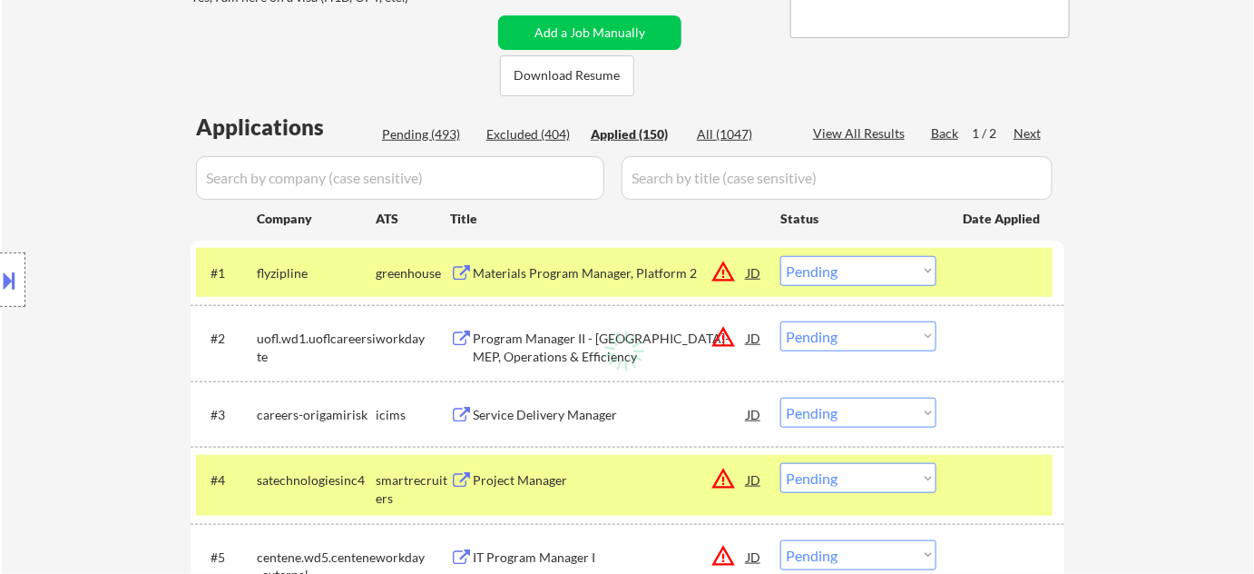
select select ""applied""
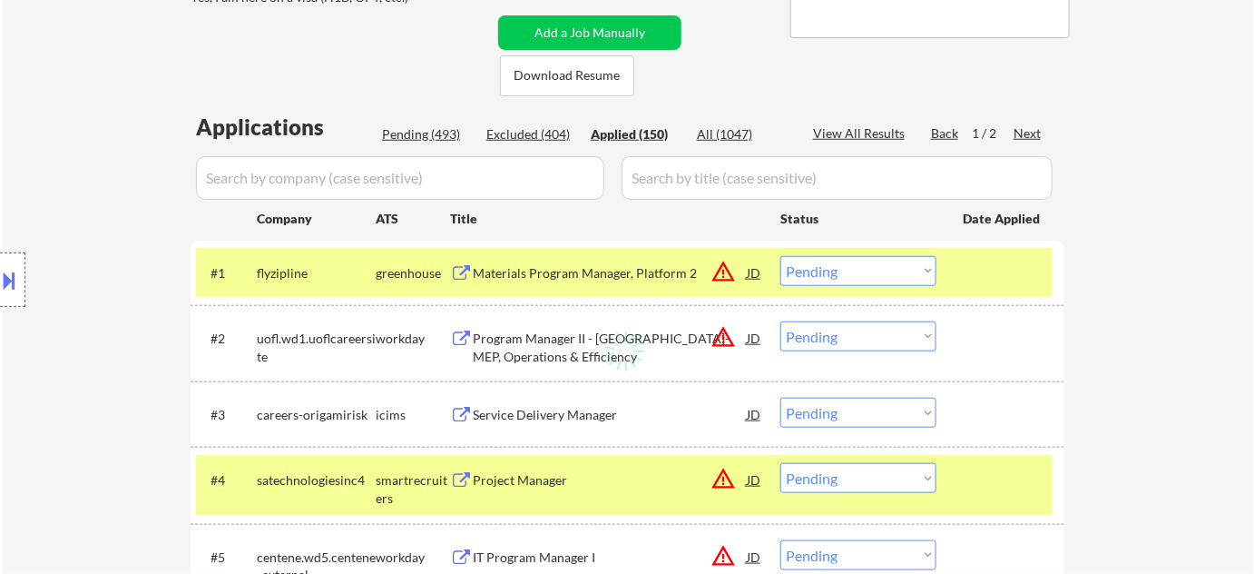
select select ""applied""
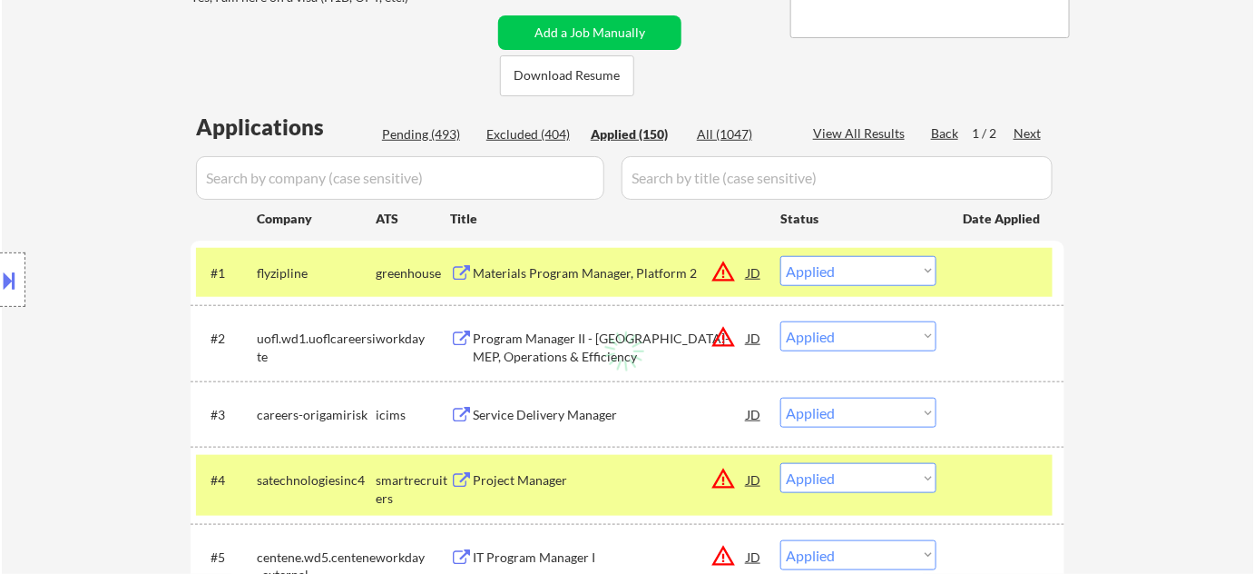
select select ""applied""
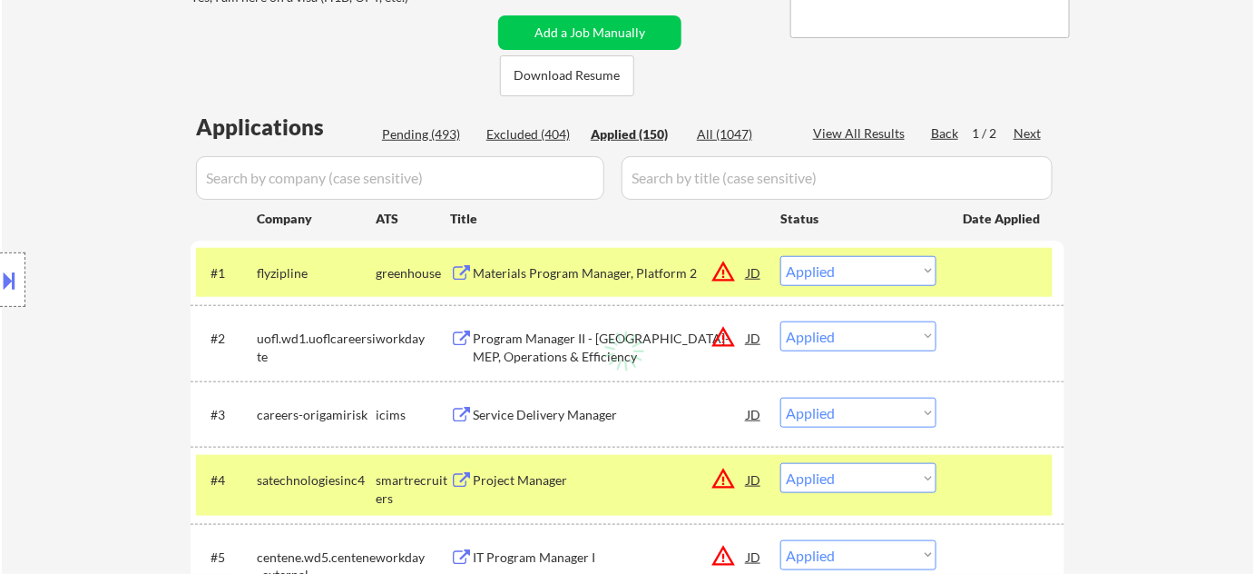
select select ""applied""
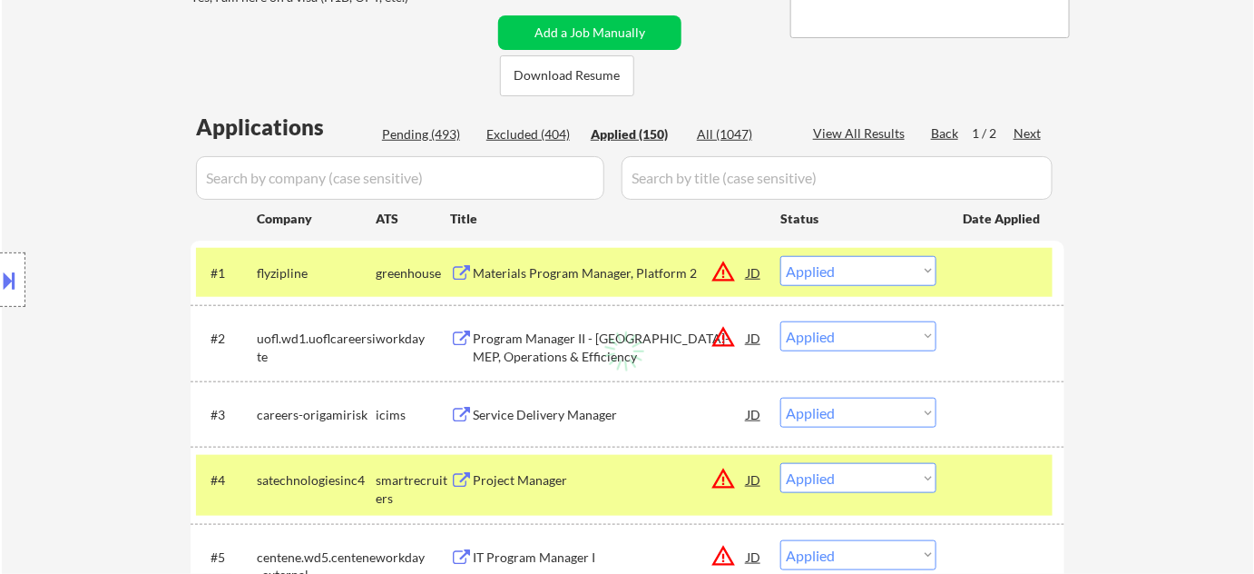
select select ""applied""
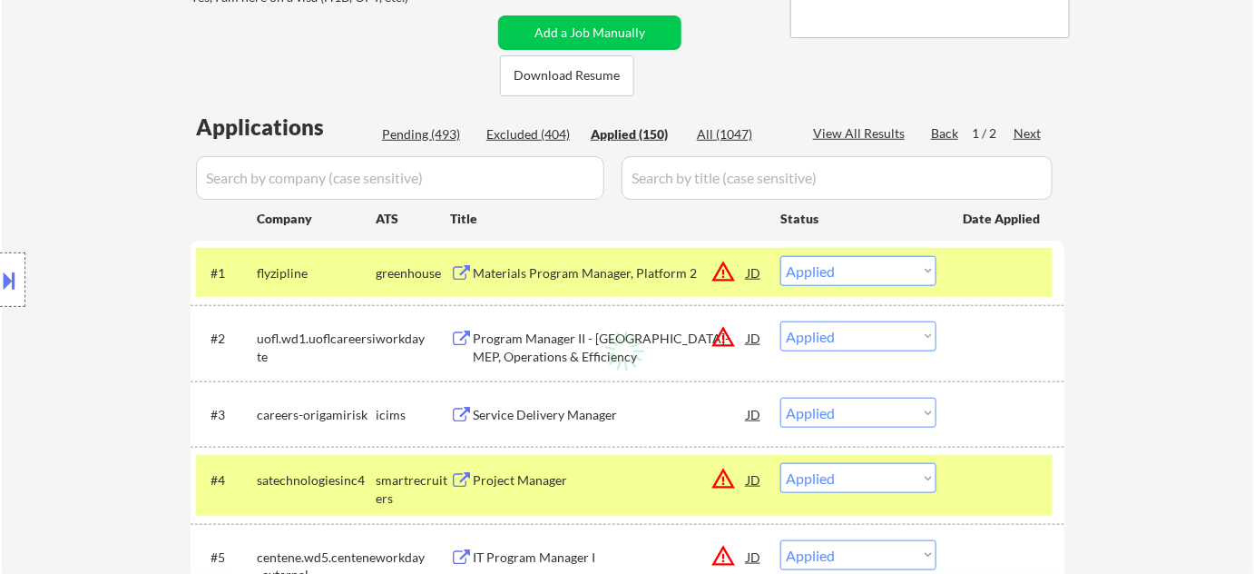
select select ""applied""
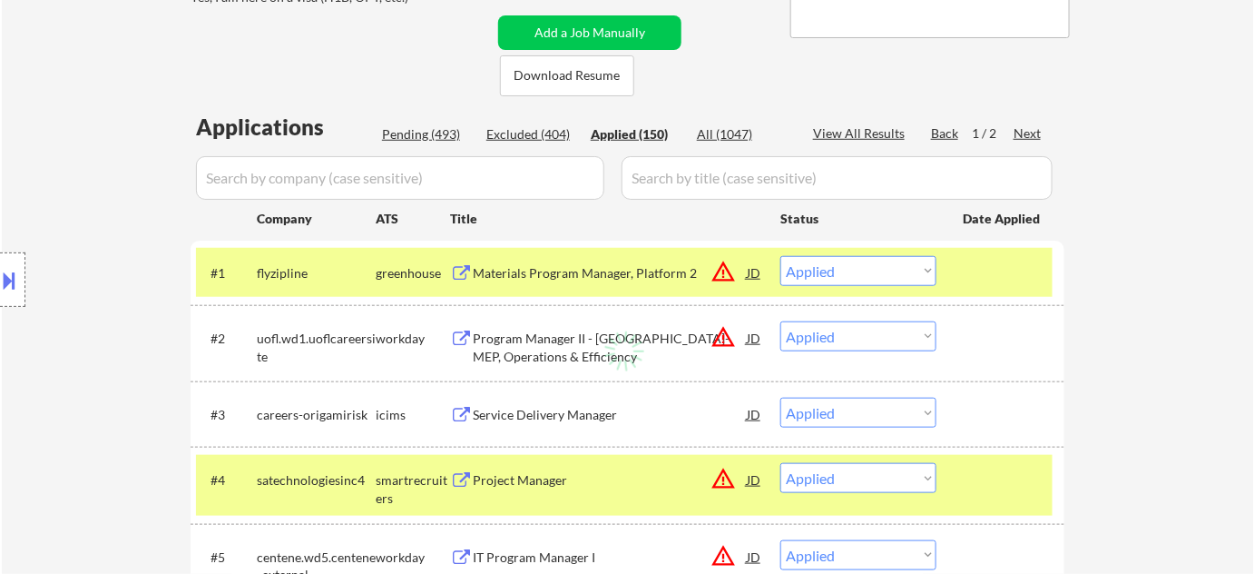
select select ""applied""
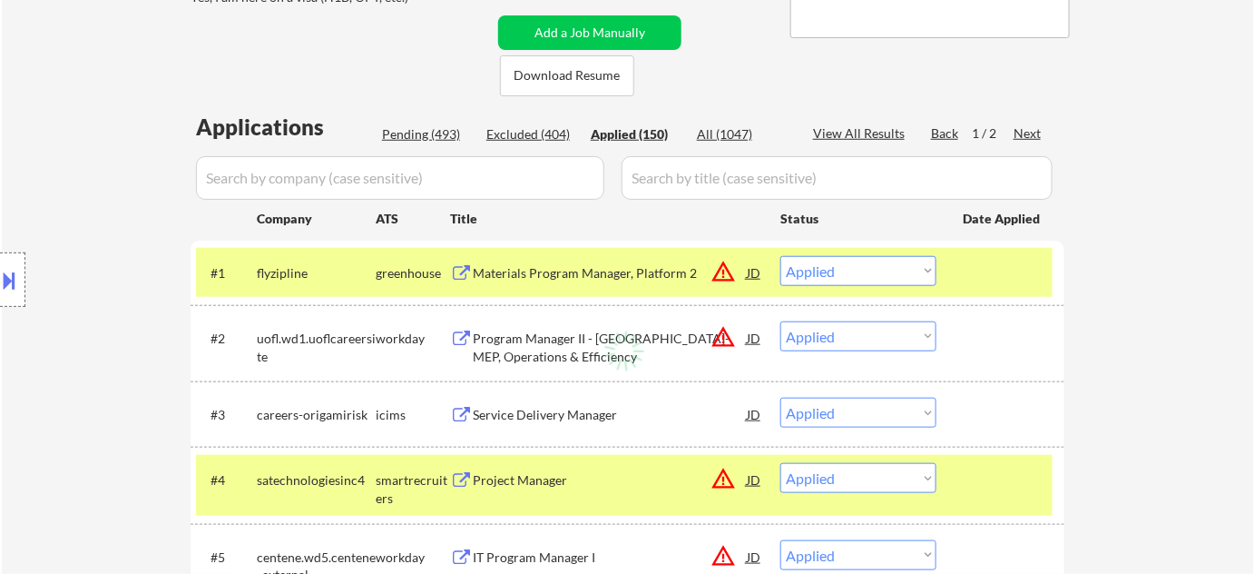
select select ""applied""
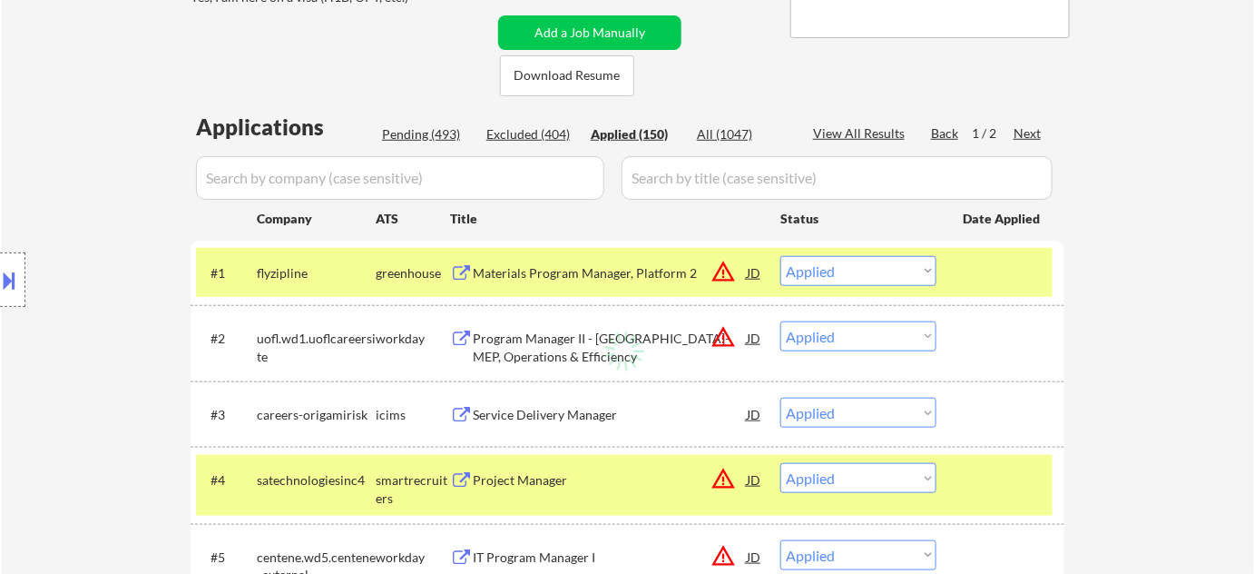
select select ""applied""
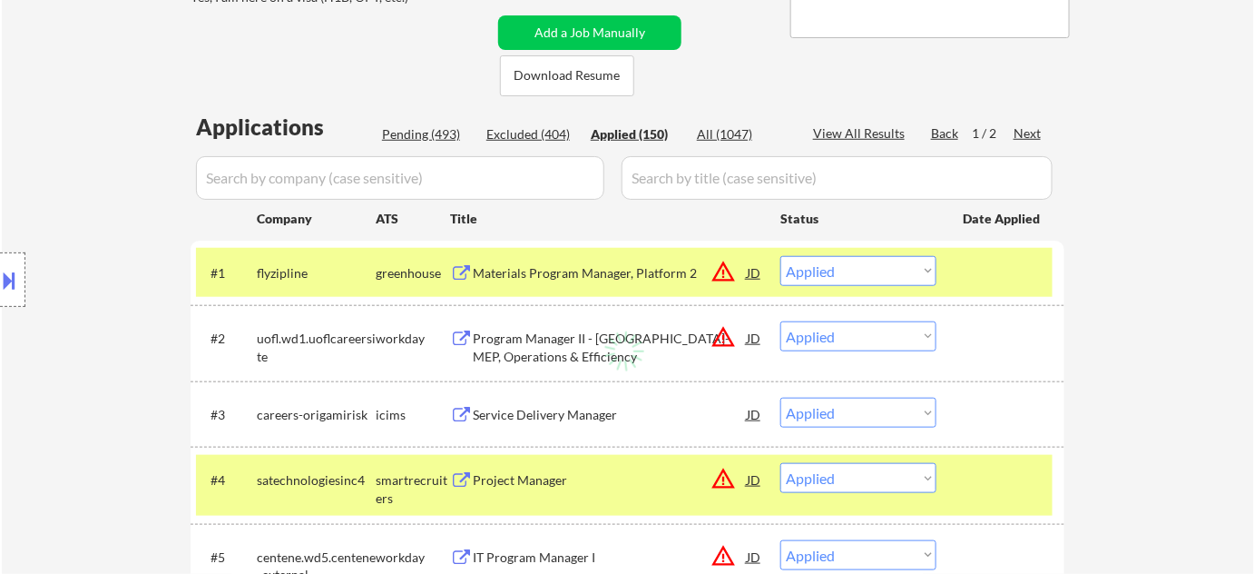
select select ""applied""
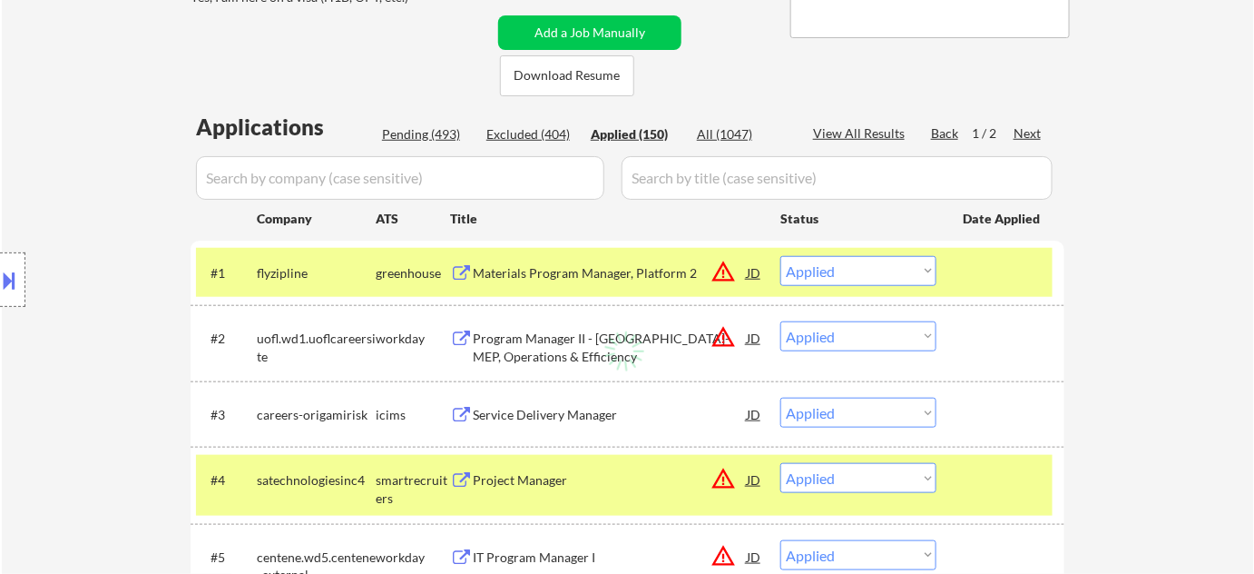
select select ""applied""
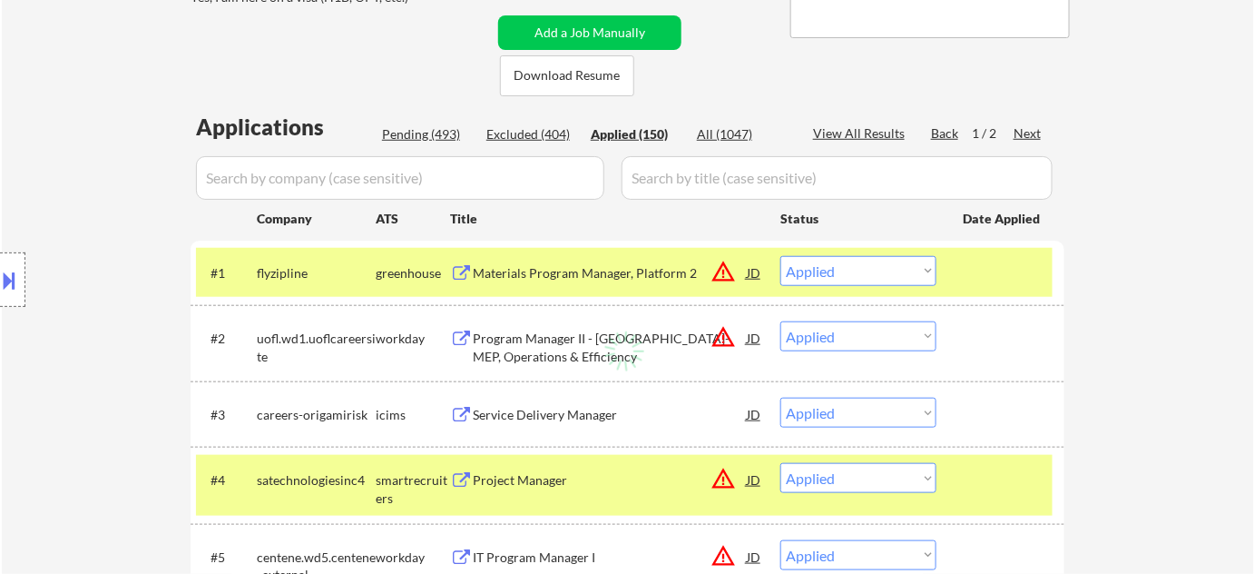
select select ""applied""
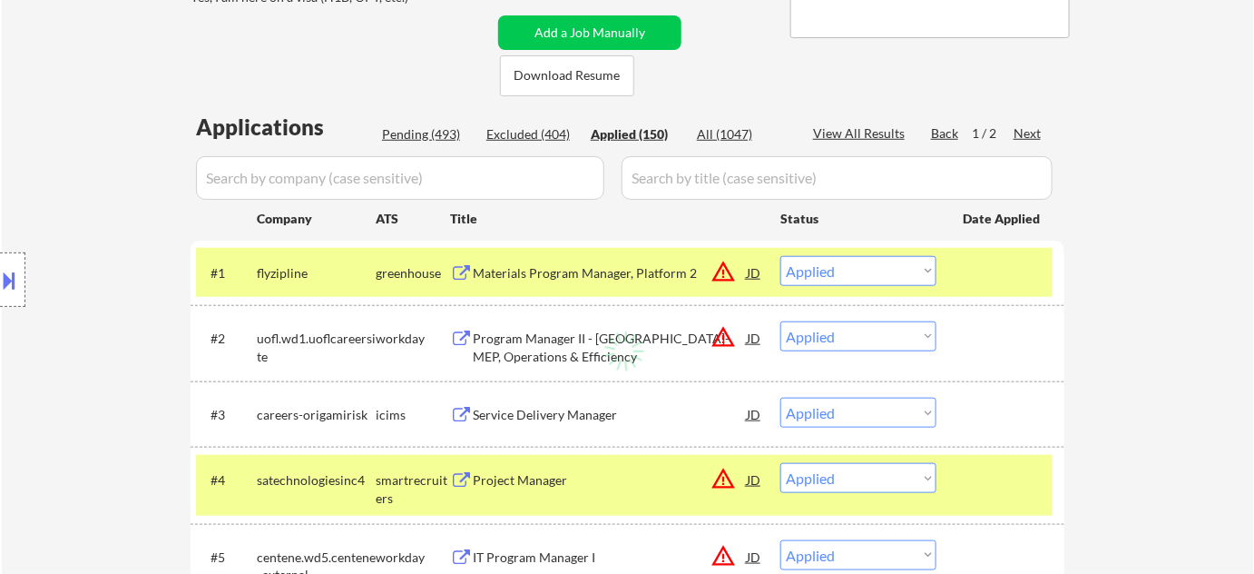
select select ""applied""
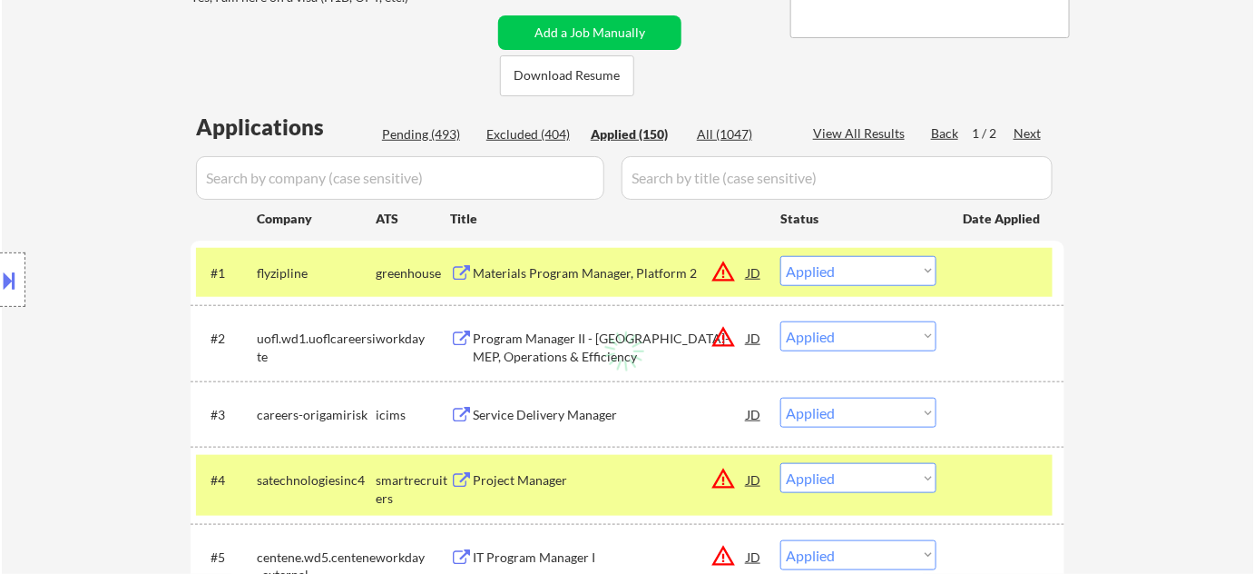
select select ""applied""
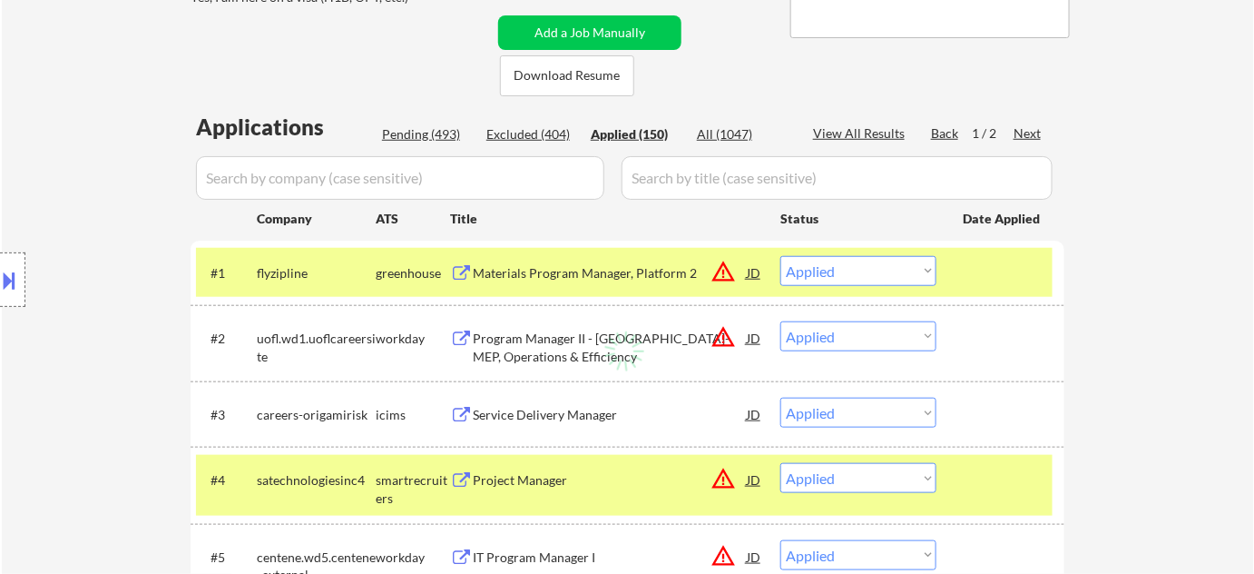
select select ""applied""
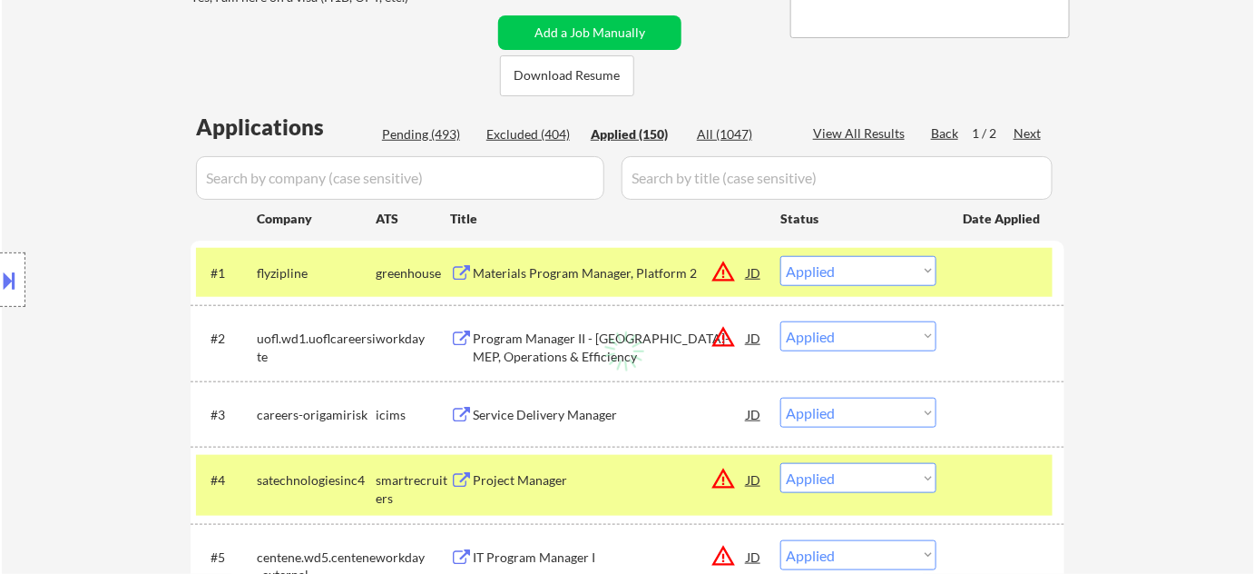
select select ""applied""
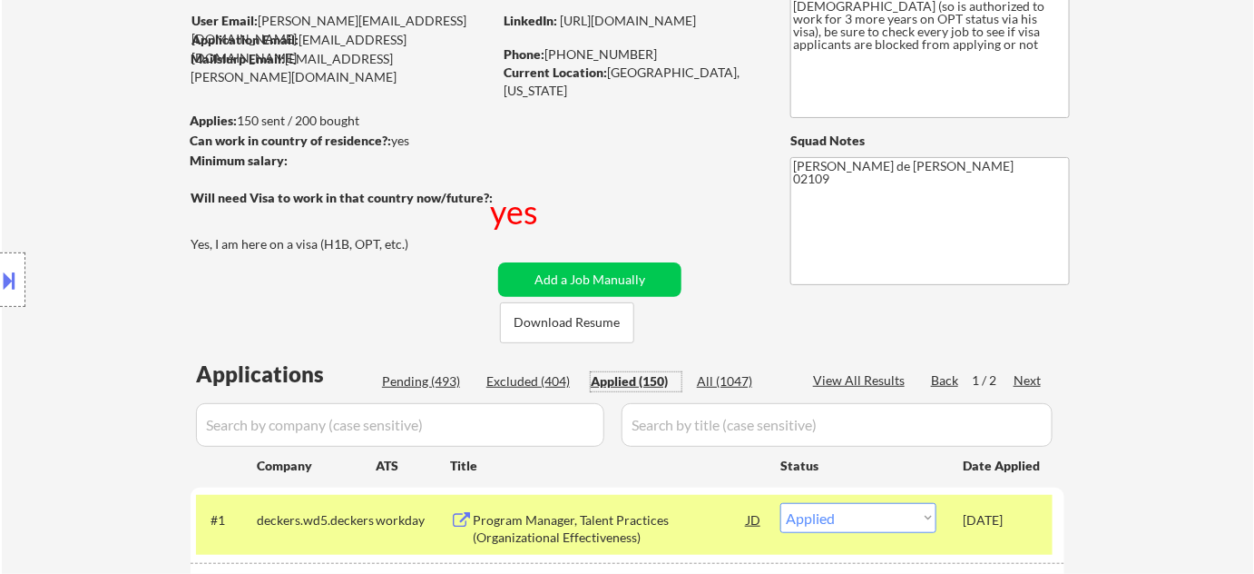
scroll to position [0, 0]
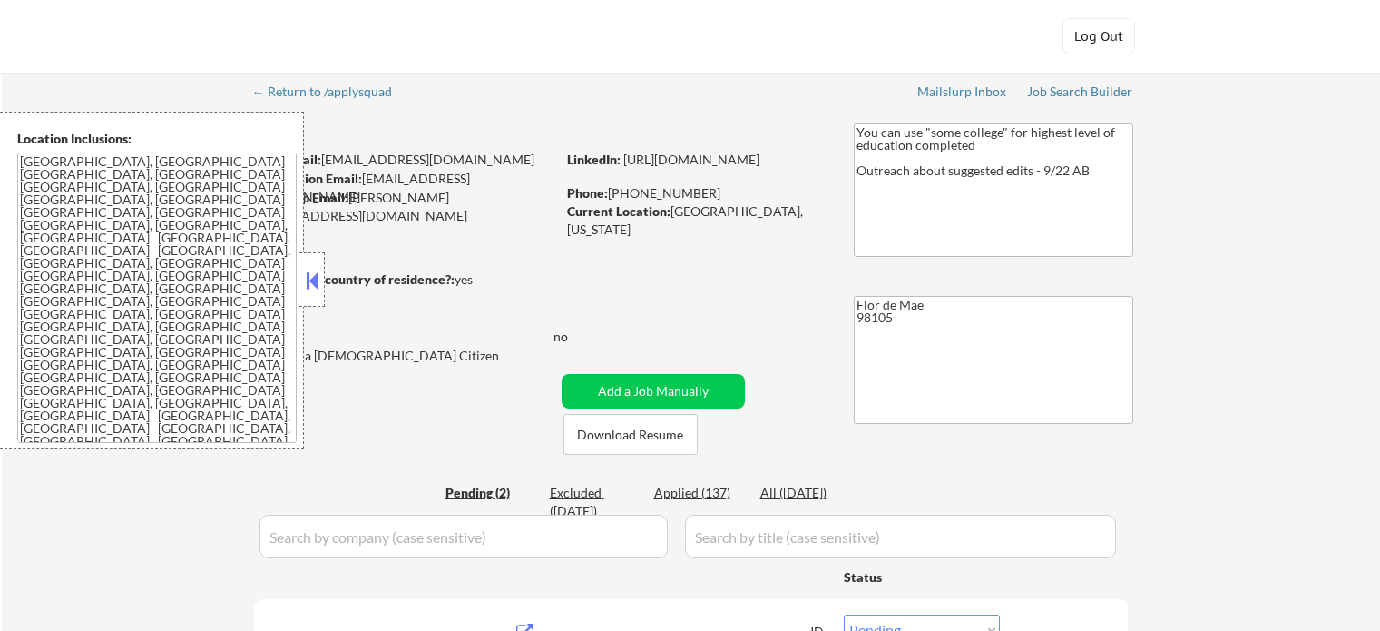
select select ""pending""
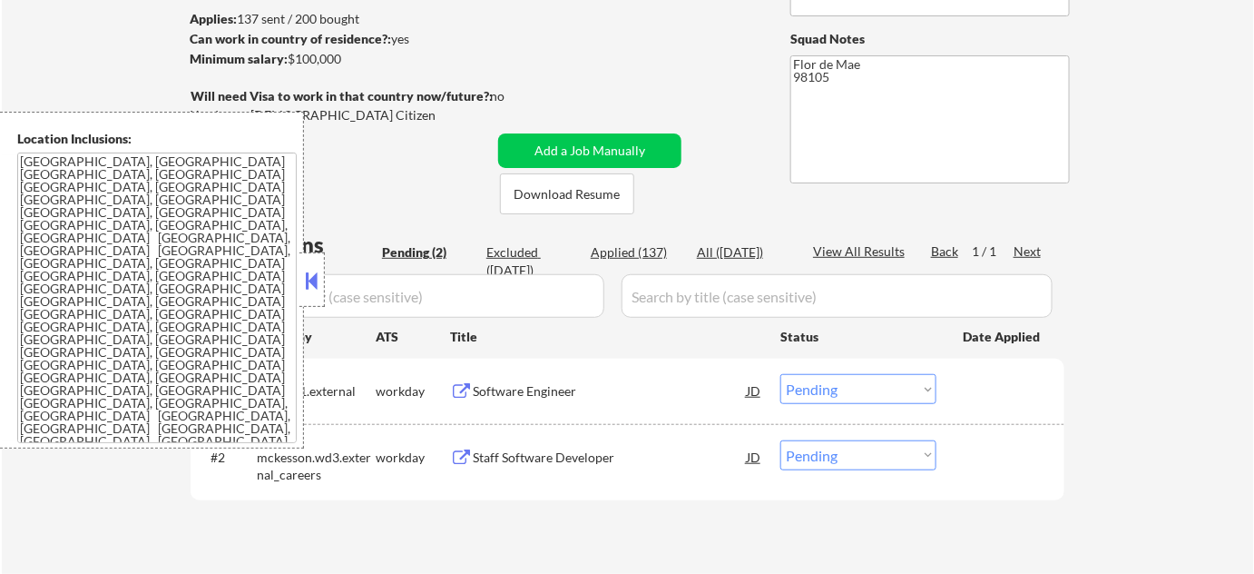
scroll to position [329, 0]
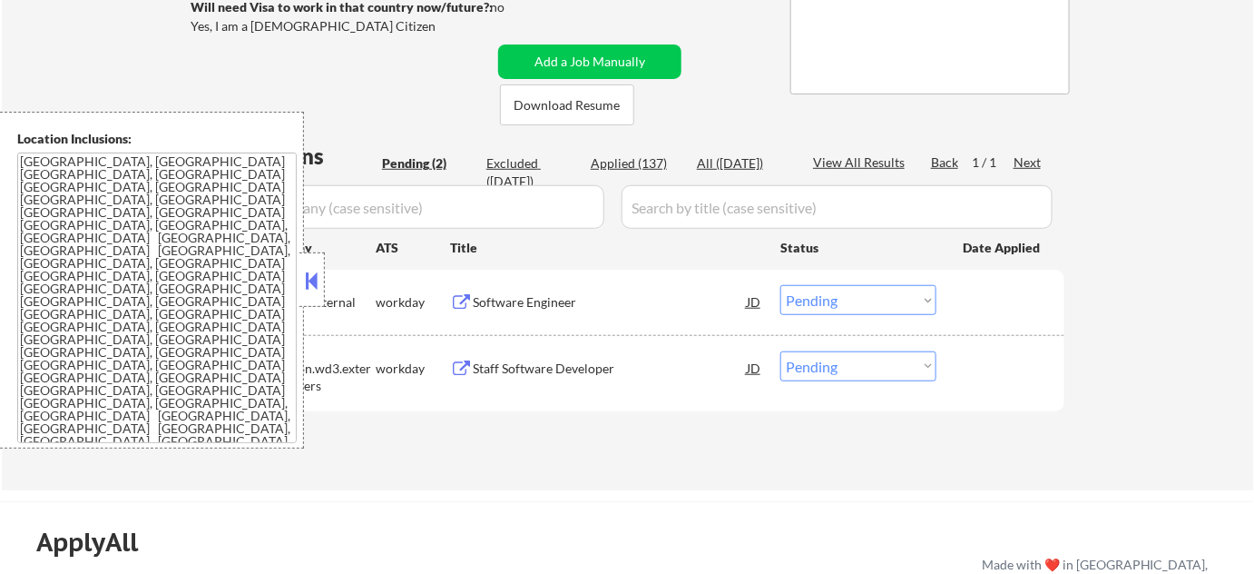
click at [316, 293] on button at bounding box center [312, 280] width 20 height 27
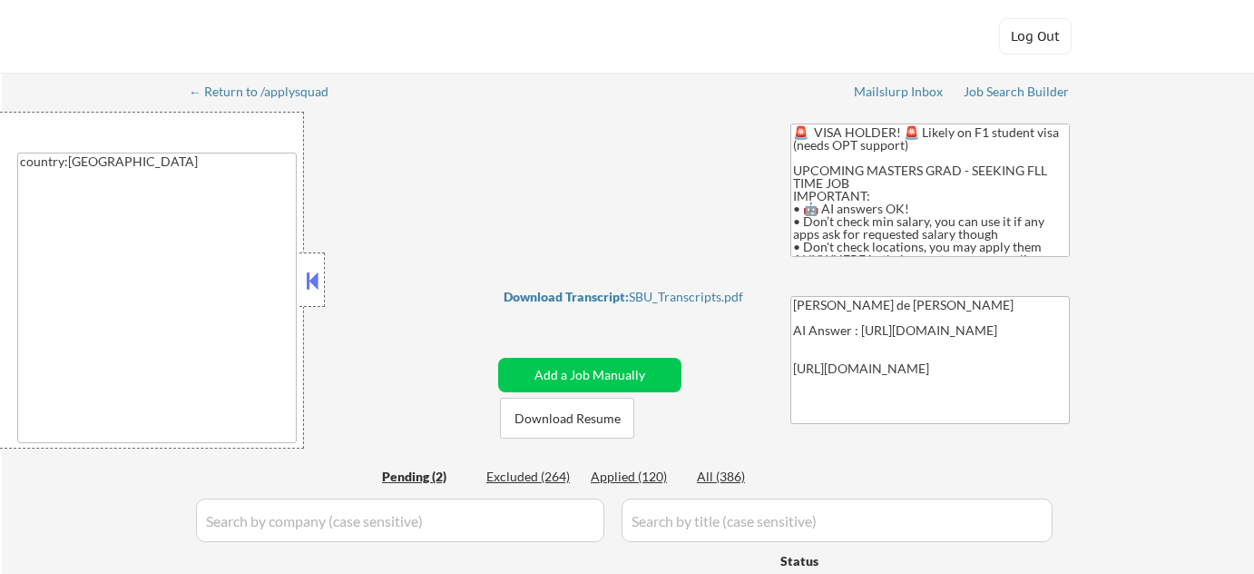
select select ""pending""
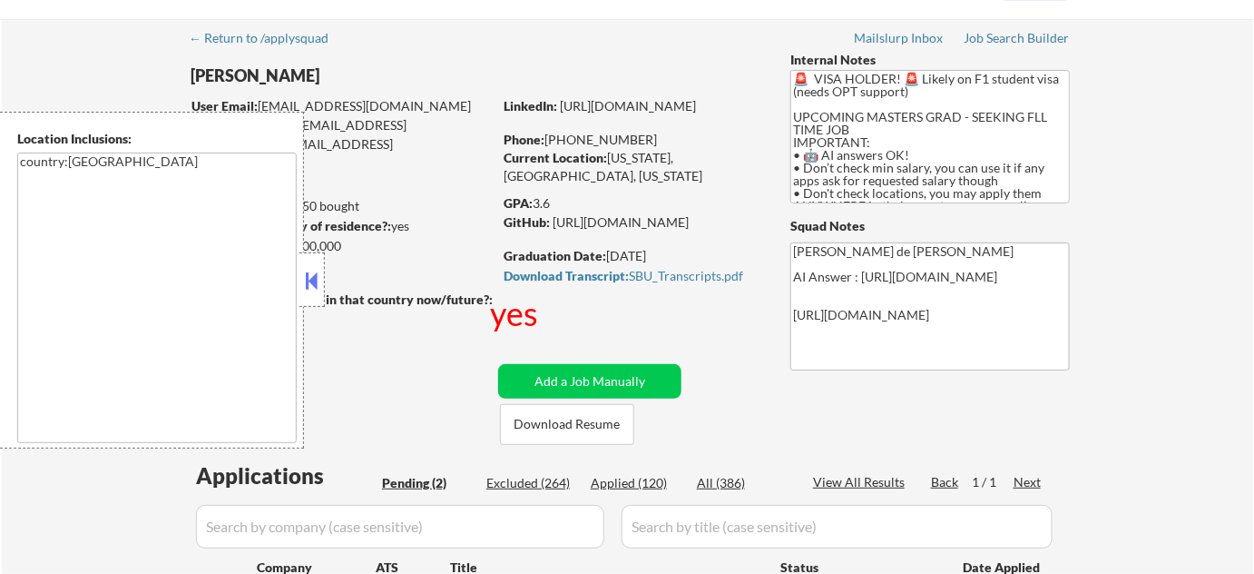
scroll to position [82, 0]
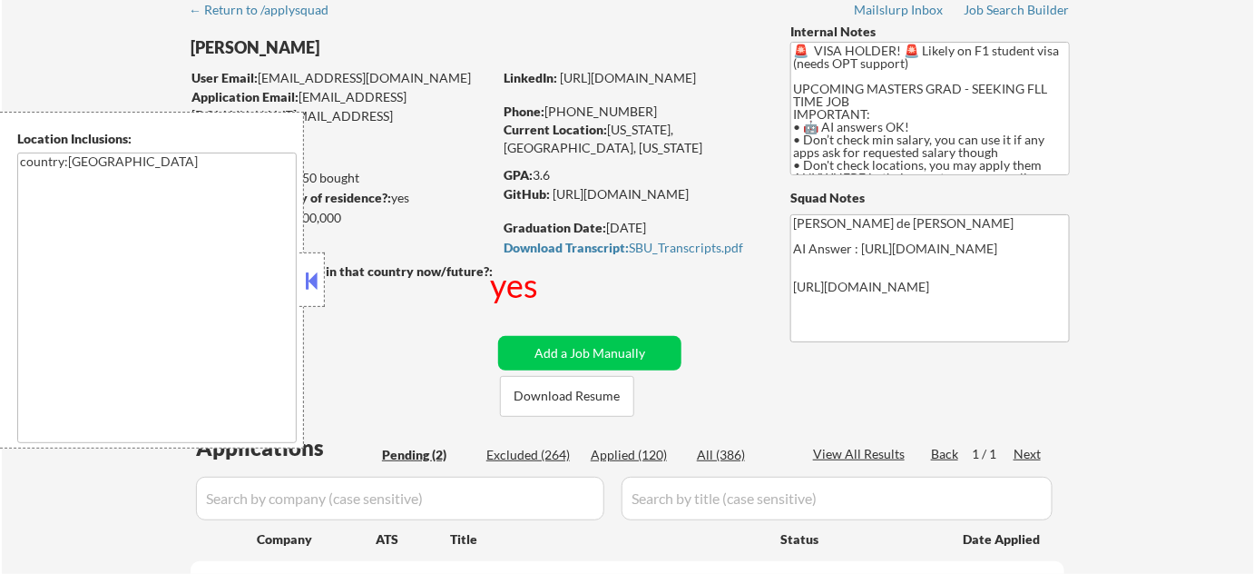
click at [302, 291] on button at bounding box center [312, 280] width 20 height 27
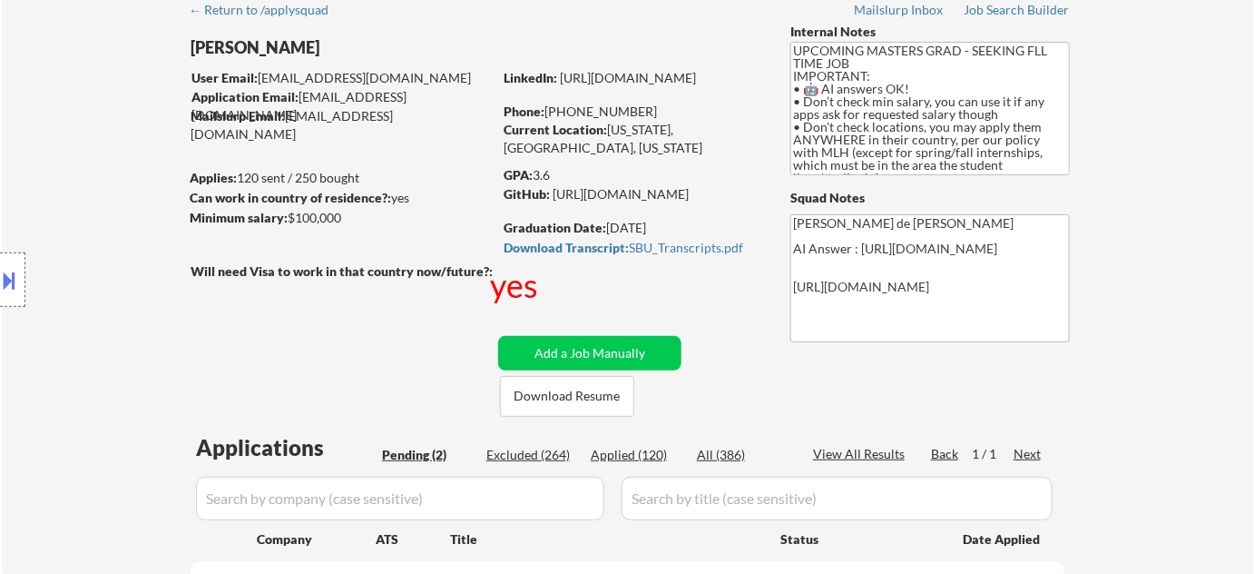
scroll to position [164, 0]
